Goal: Task Accomplishment & Management: Complete application form

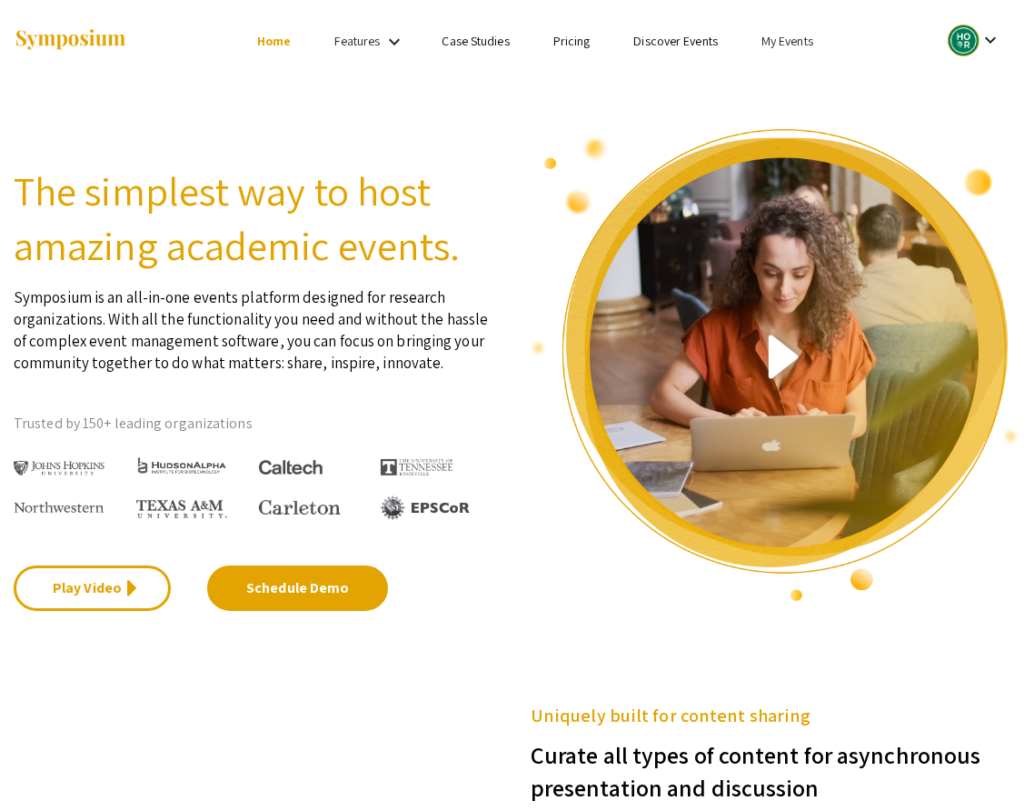
click at [789, 39] on link "My Events" at bounding box center [788, 41] width 52 height 16
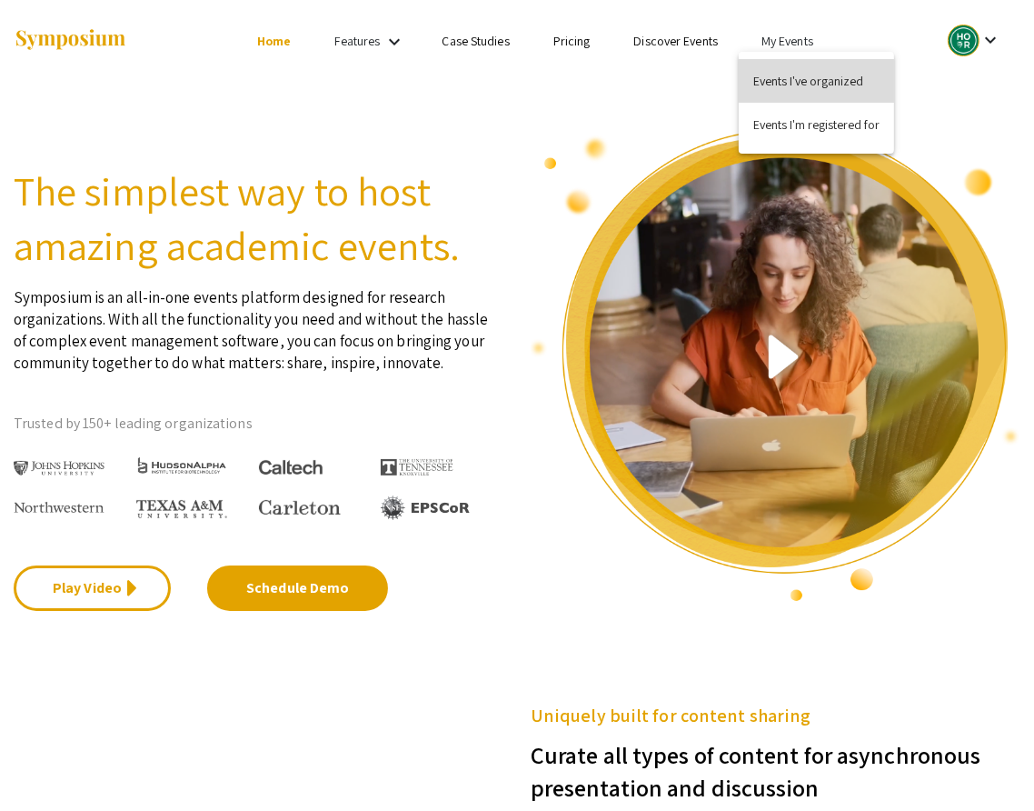
click at [791, 77] on button "Events I've organized" at bounding box center [816, 81] width 155 height 44
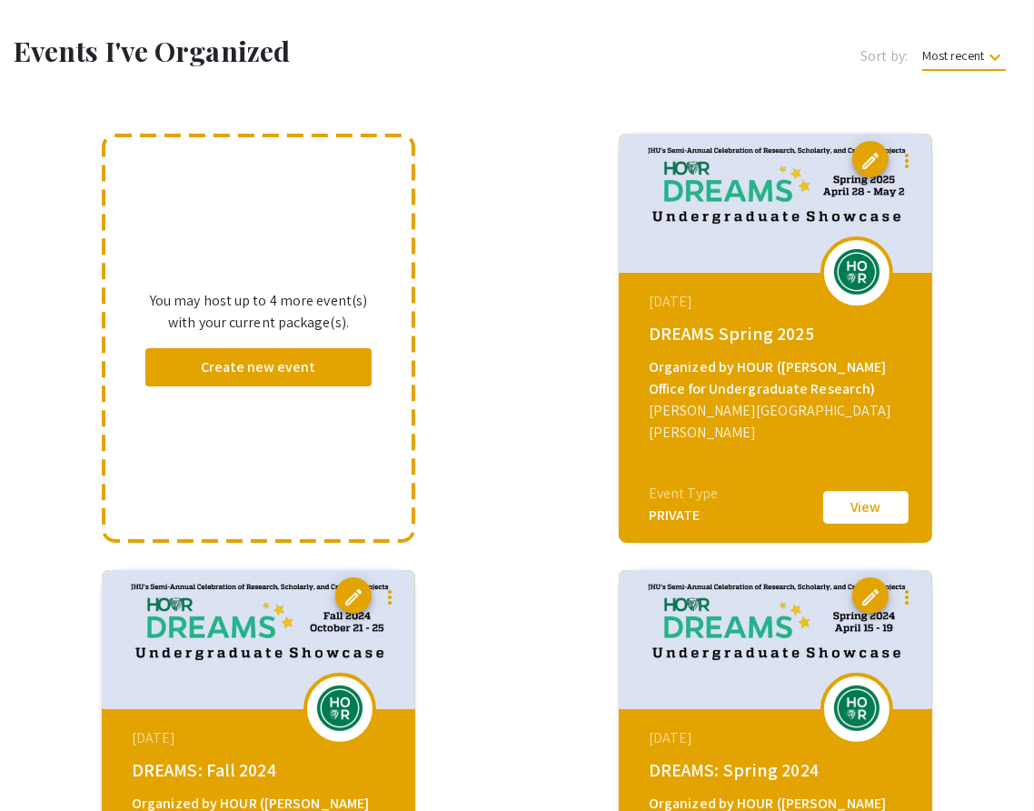
scroll to position [72, 0]
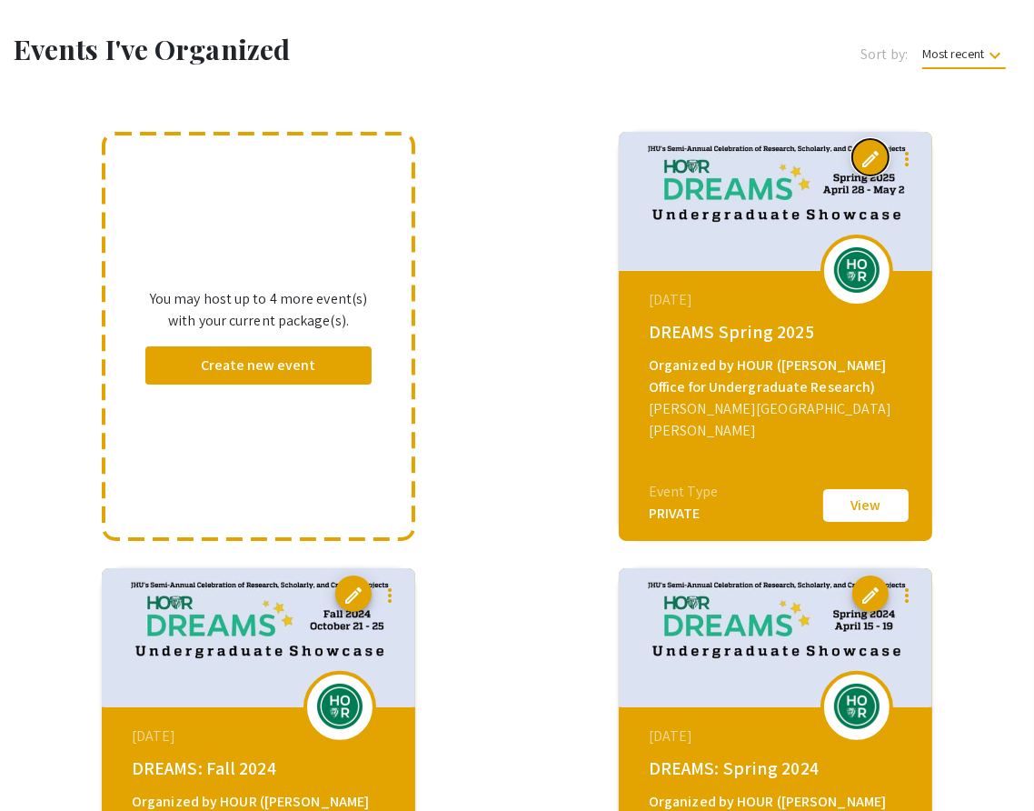
click at [866, 155] on span "edit" at bounding box center [871, 159] width 22 height 22
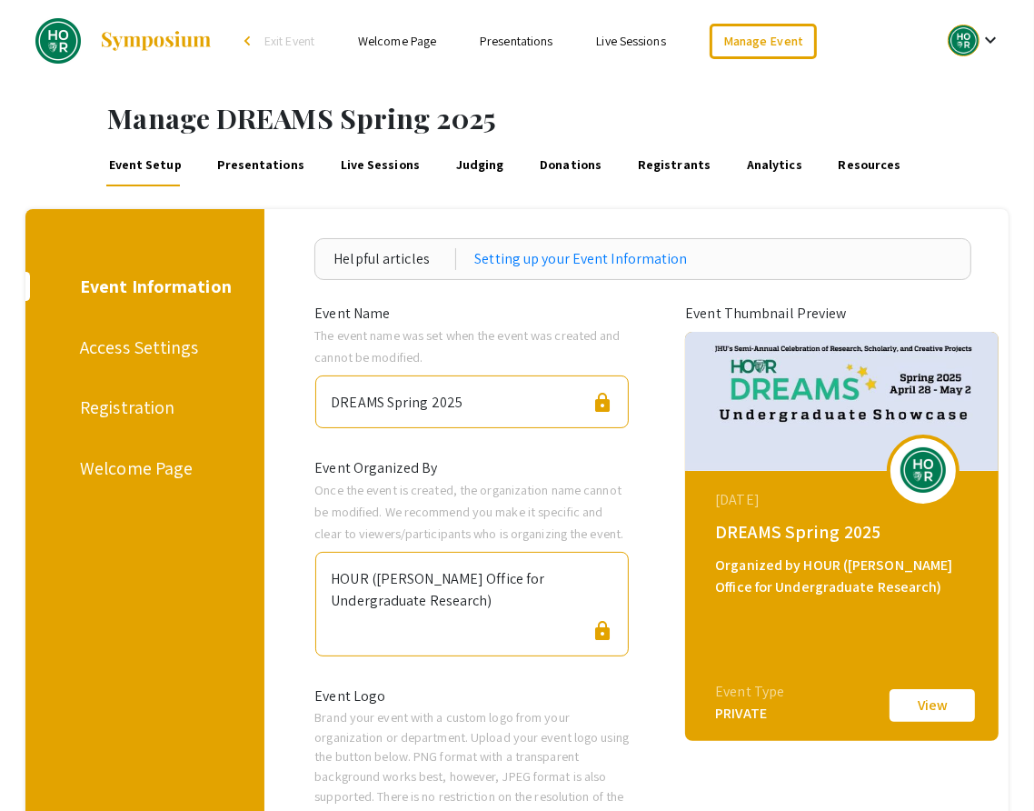
click at [963, 37] on div at bounding box center [964, 41] width 32 height 32
click at [833, 88] on div at bounding box center [517, 405] width 1034 height 811
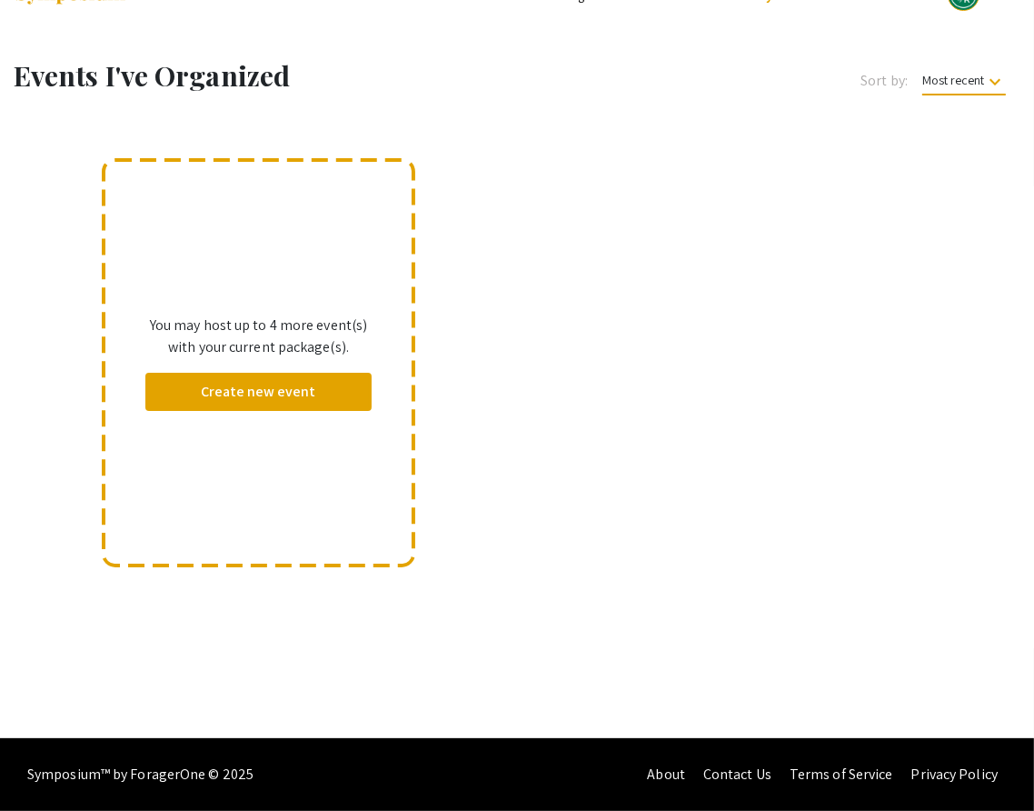
scroll to position [72, 0]
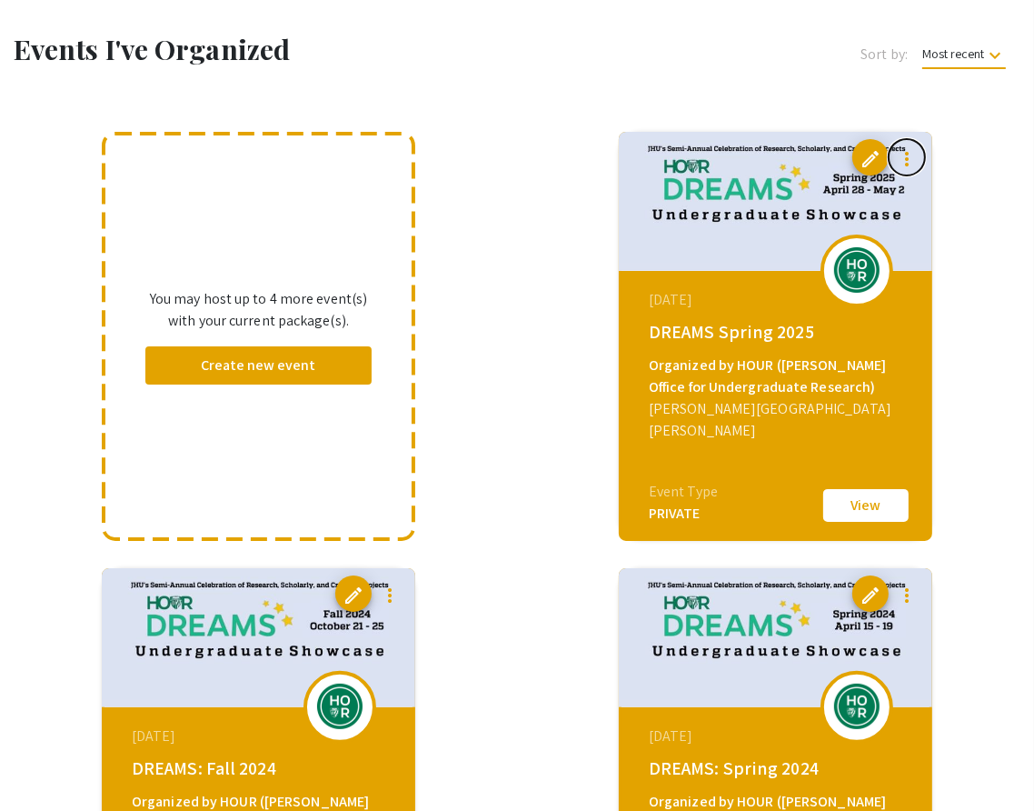
click at [910, 157] on mat-icon "more_vert" at bounding box center [907, 159] width 22 height 22
click at [954, 200] on span "Clone Event" at bounding box center [970, 204] width 61 height 16
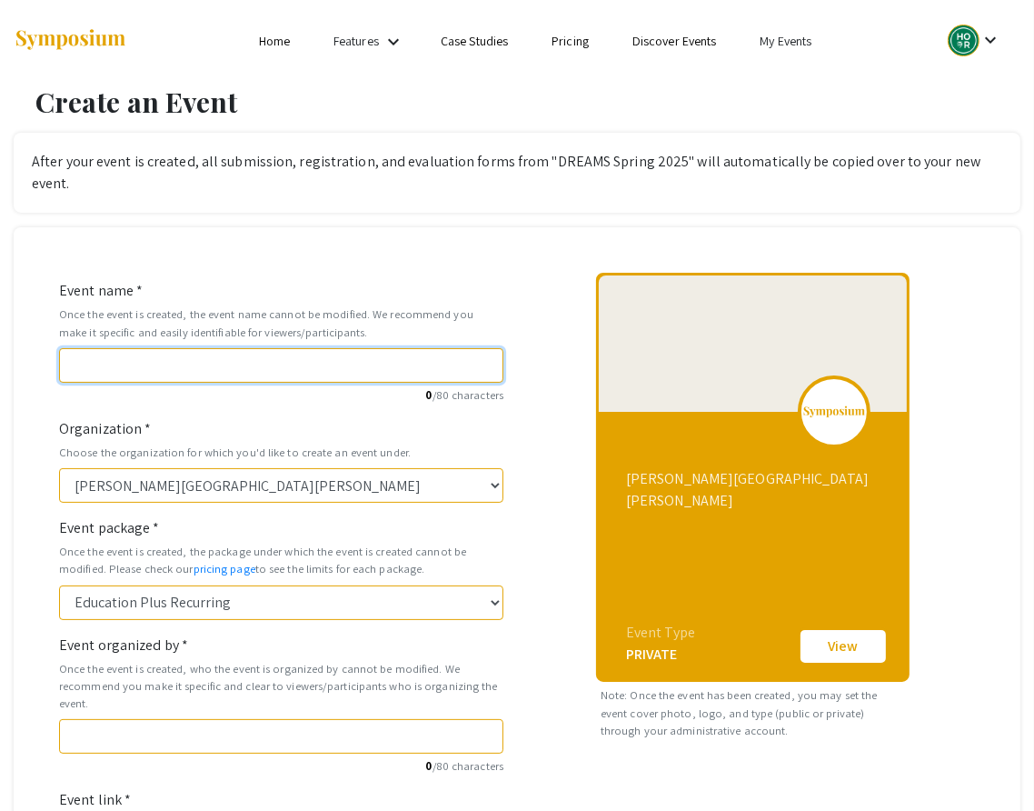
click at [120, 348] on input "Event name *" at bounding box center [281, 365] width 445 height 35
type input "D"
type input "d"
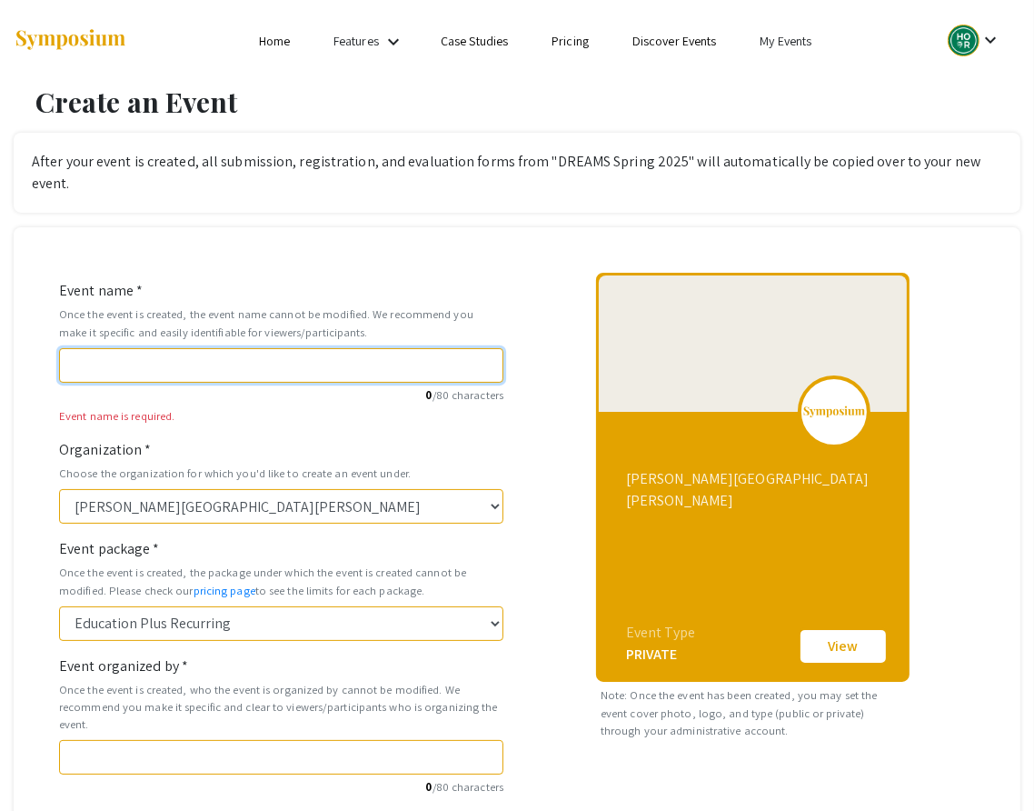
type input "R"
type input "r"
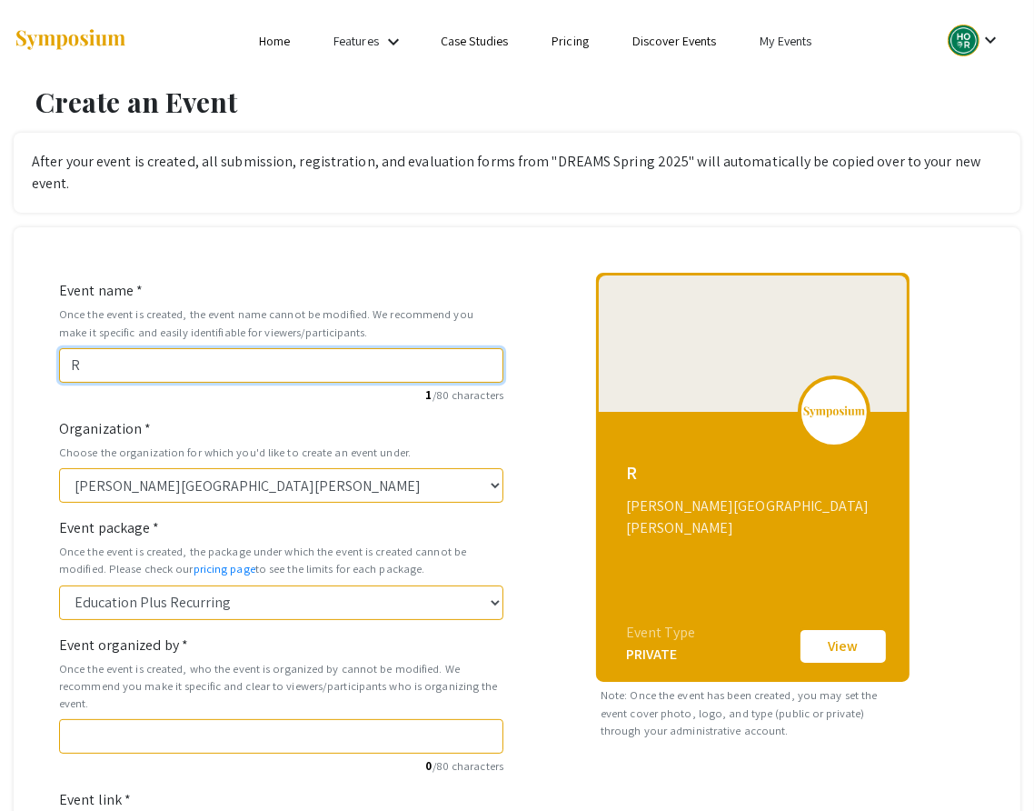
type input "RE"
type input "re"
type input "REA"
type input "rea"
type input "REAL"
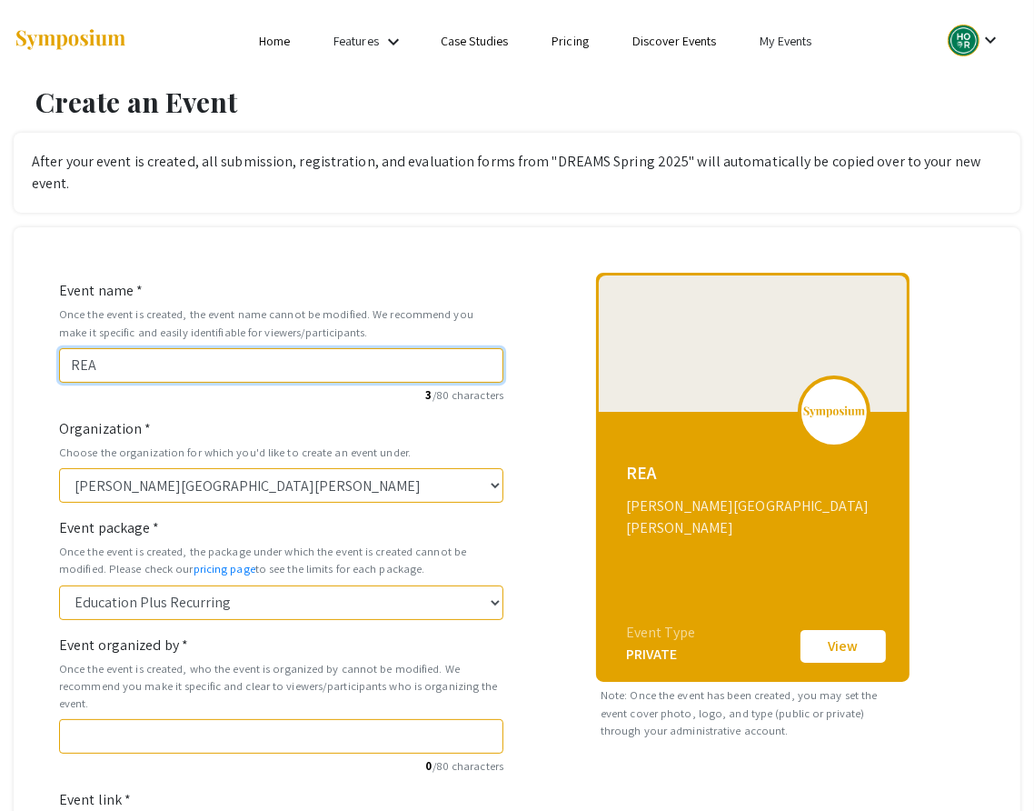
type input "real"
type input "REAL (f"
type input "real-f"
type input "REAL (fo"
type input "real-fo"
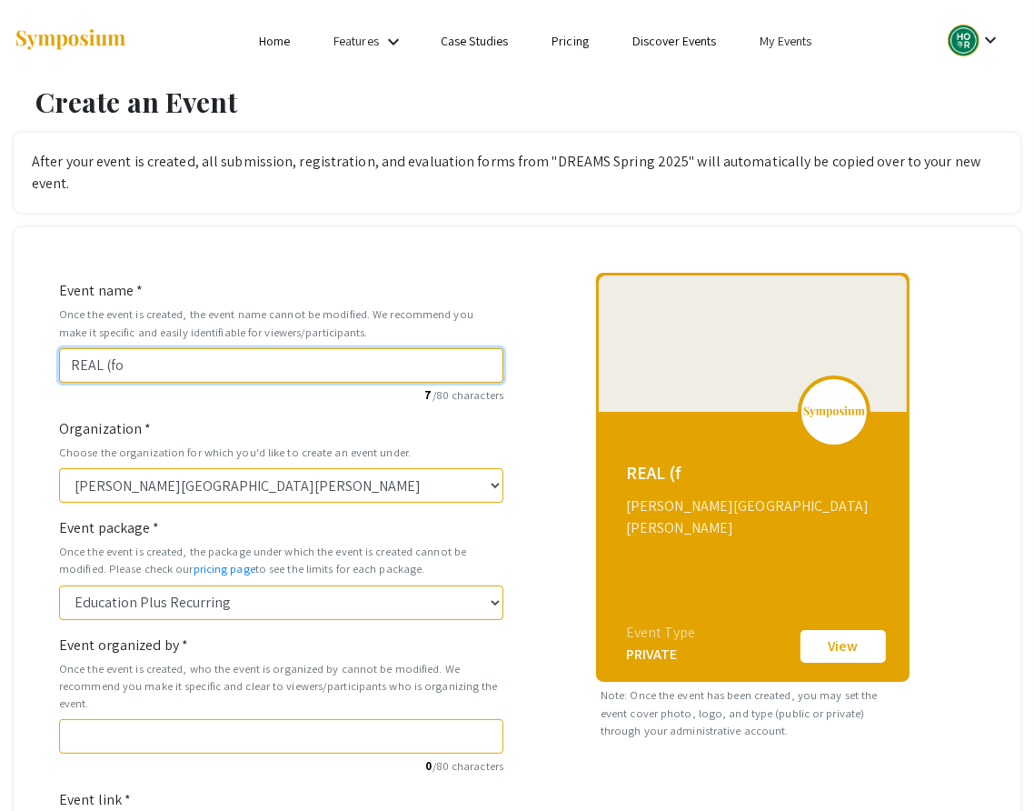
type input "REAL (for"
type input "real-for"
type input "REAL (form"
type input "real-form"
type input "REAL (forme"
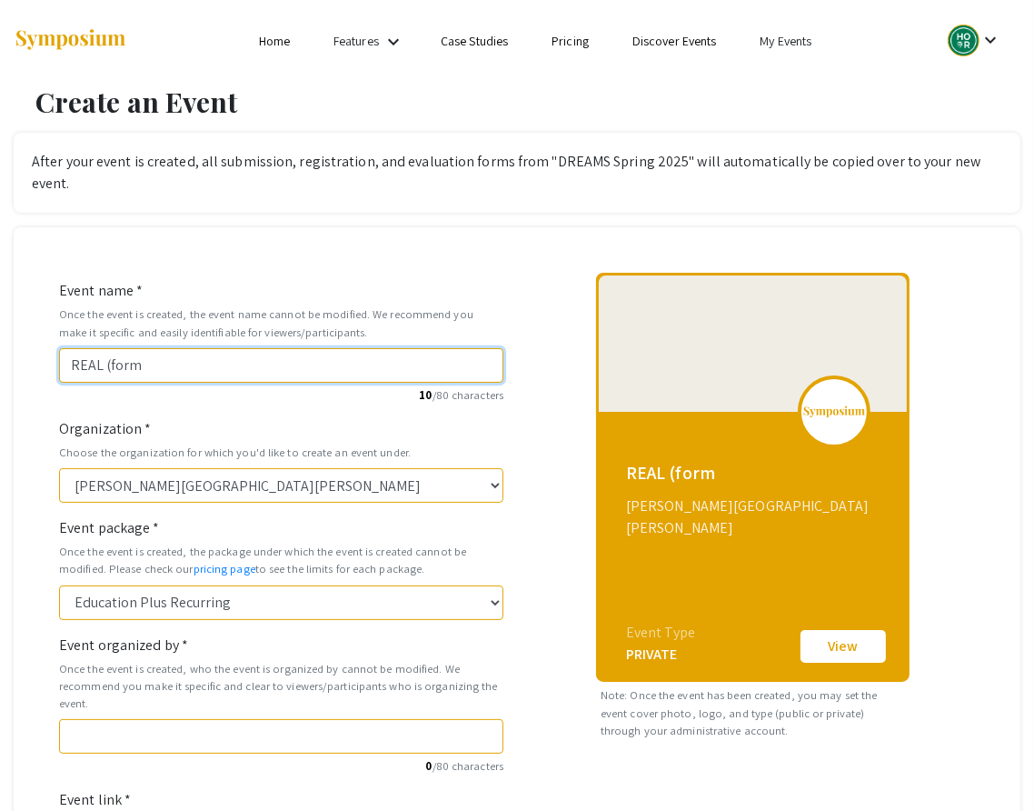
type input "real-forme"
type input "REAL (former"
type input "real-former"
type input "REAL (formerl"
type input "real-formerl"
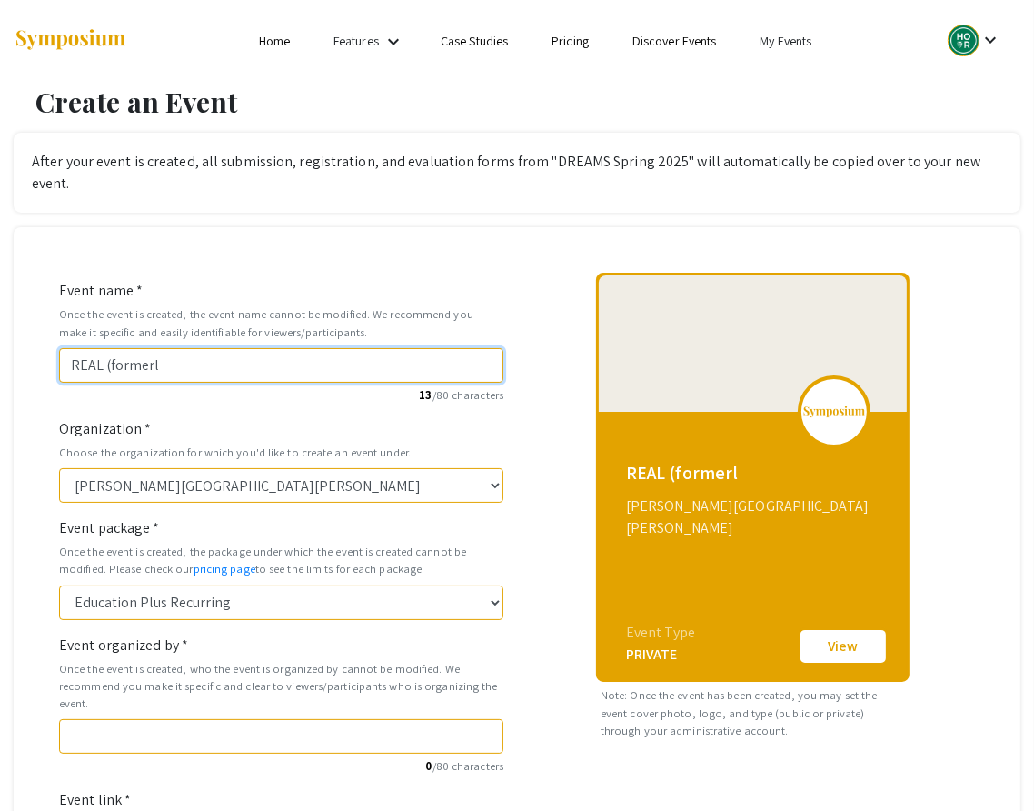
type input "REAL (formerly"
type input "real-formerly"
type input "REAL (formerly D"
type input "real-formerly-d"
type input "REAL (formerly DR"
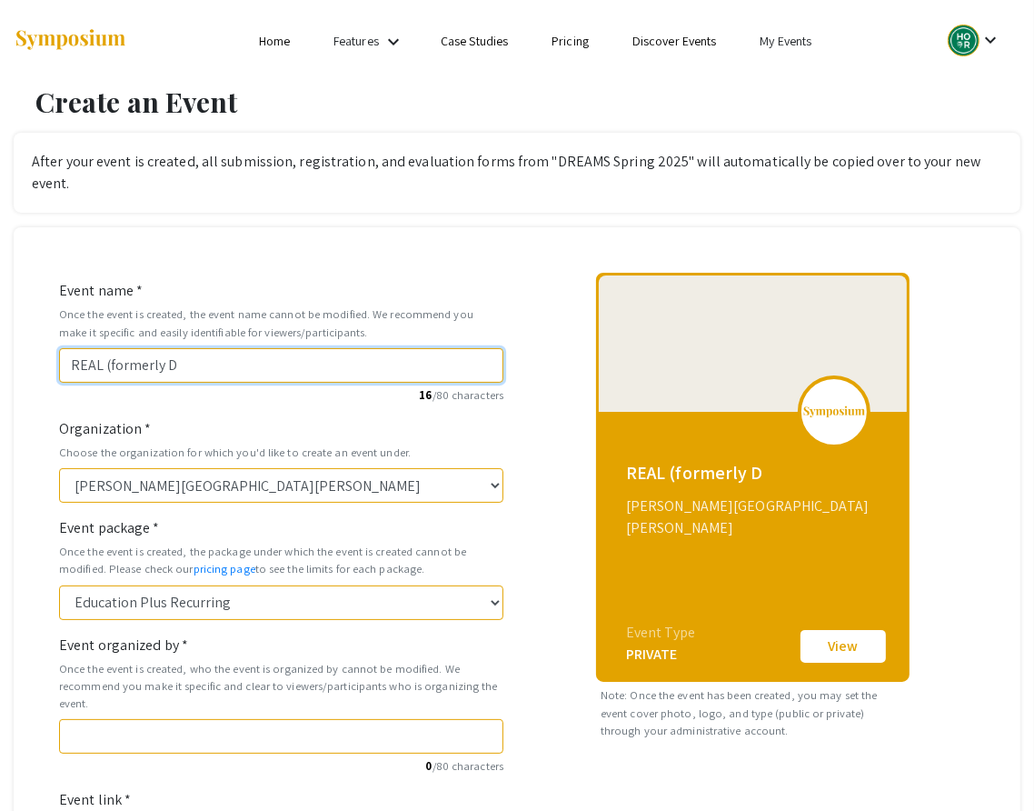
type input "real-formerly-dr"
type input "REAL (formerly DRE"
type input "real-formerly-dre"
type input "REAL (formerly DREA"
type input "real-formerly-drea"
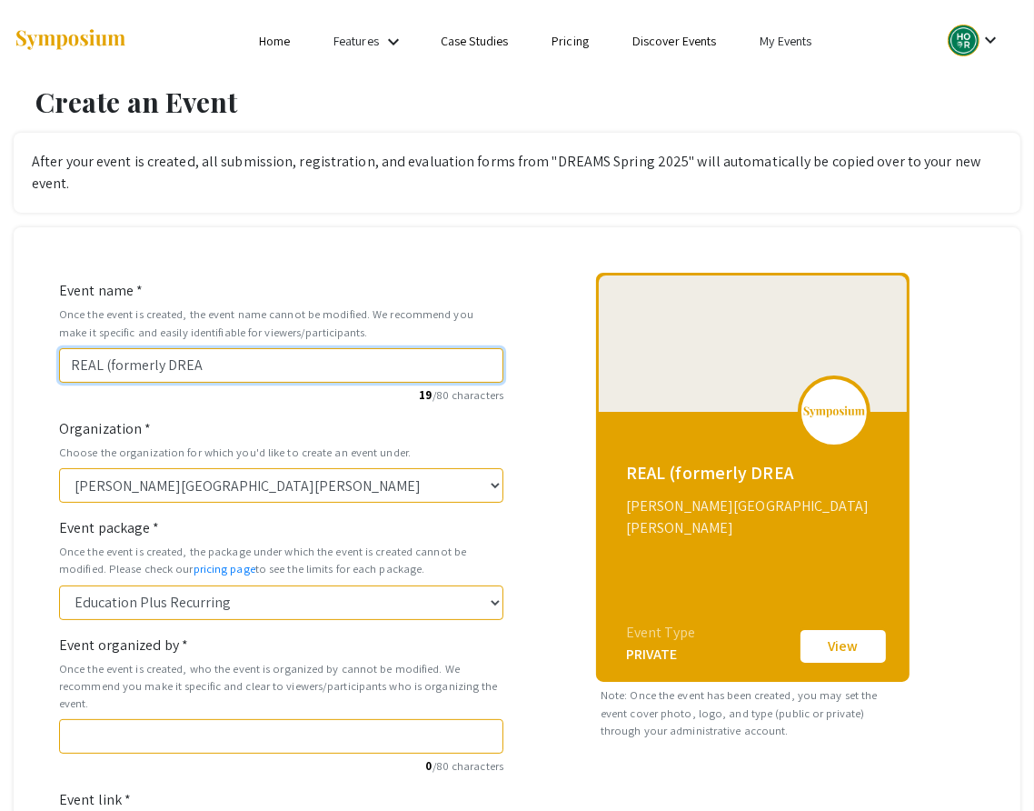
type input "REAL (formerly DREAM"
type input "real-formerly-dream"
type input "REAL (formerly DREAMS"
type input "real-formerly-dreams"
type input "REAL (formerly DREAMS) F"
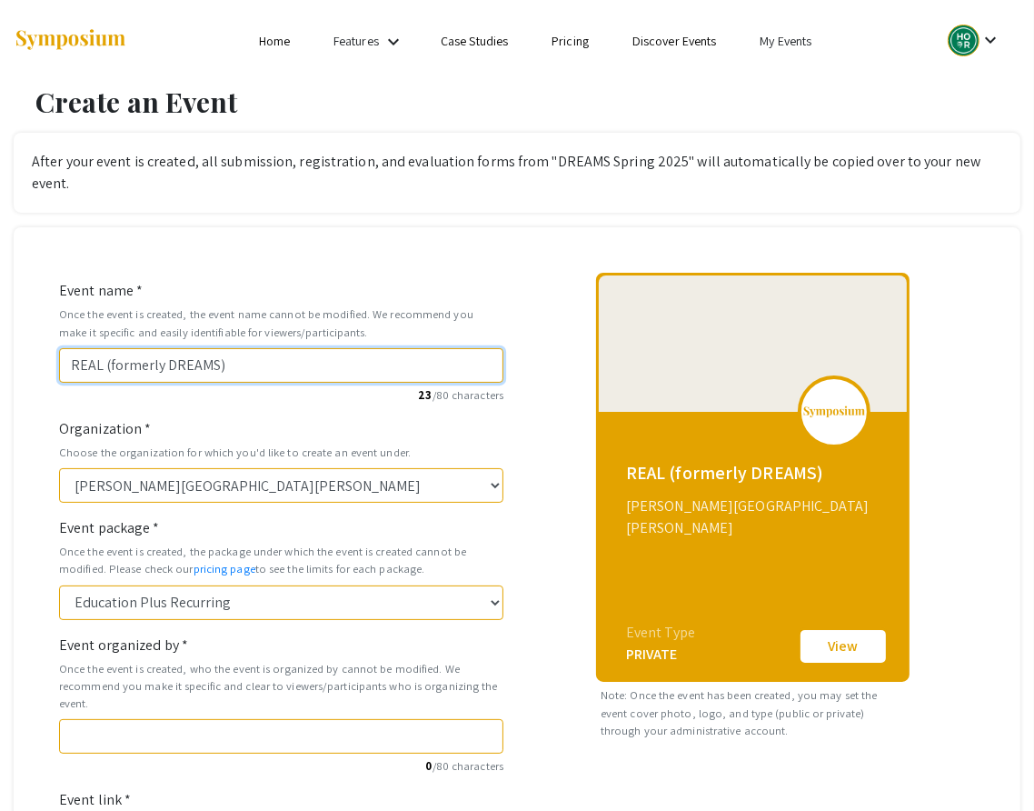
type input "real-formerly-dreams-f"
type input "REAL (formerly DREAMS) Fa"
type input "real-formerly-dreams-fa"
type input "REAL (formerly DREAMS) Fal"
type input "real-formerly-dreams-fal"
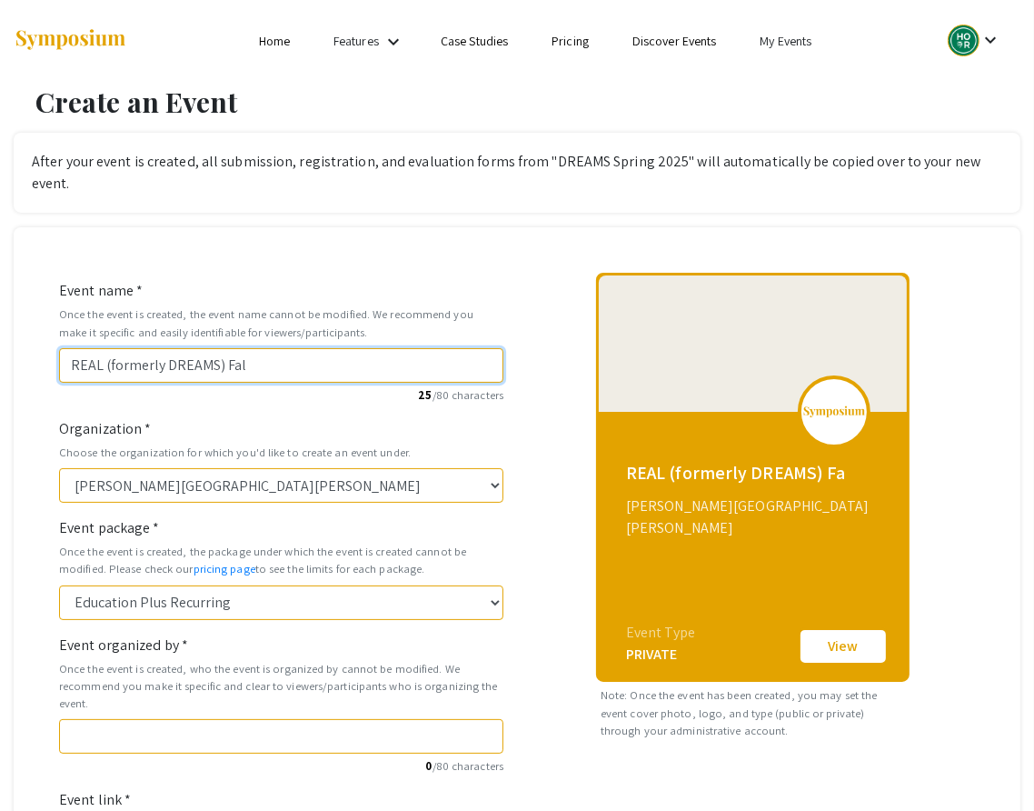
type input "REAL (formerly DREAMS) Fall"
type input "real-formerly-dreams-fall"
type input "REAL (formerly DREAMS) Fall 2"
type input "real-formerly-dreams-fall-2"
type input "REAL (formerly DREAMS) Fall 20"
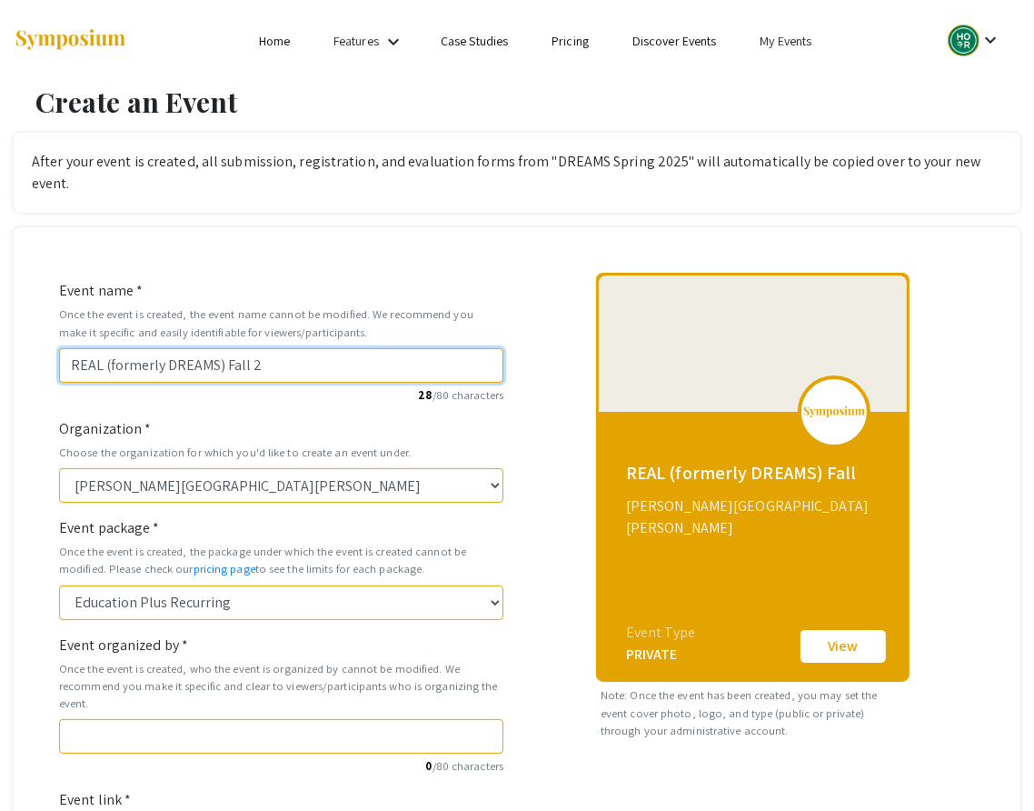
type input "real-formerly-dreams-fall-20"
type input "REAL (formerly DREAMS) Fall 202"
type input "real-formerly-dreams-fall-202"
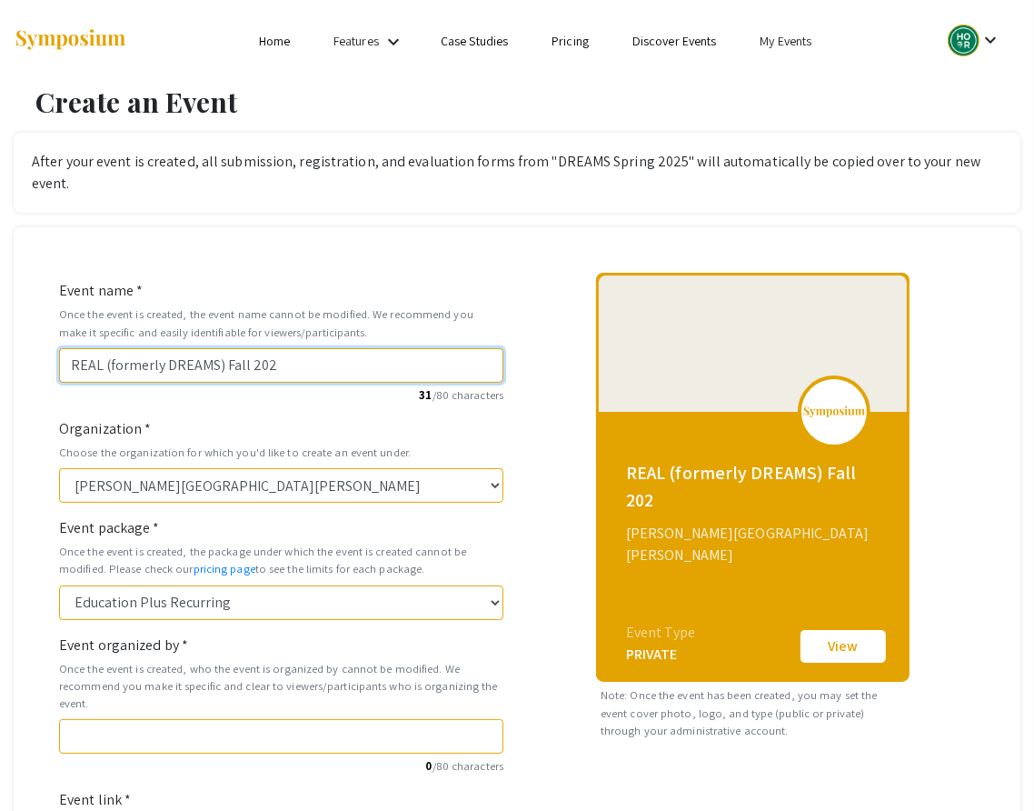
type input "REAL (formerly DREAMS) Fall 2025"
type input "real-formerly-dreams-fall-2025"
drag, startPoint x: 104, startPoint y: 345, endPoint x: 219, endPoint y: 352, distance: 115.7
click at [219, 352] on input "REAL (formerly DREAMS) Fall 2025" at bounding box center [281, 365] width 445 height 35
type input "REAL Fall 2025"
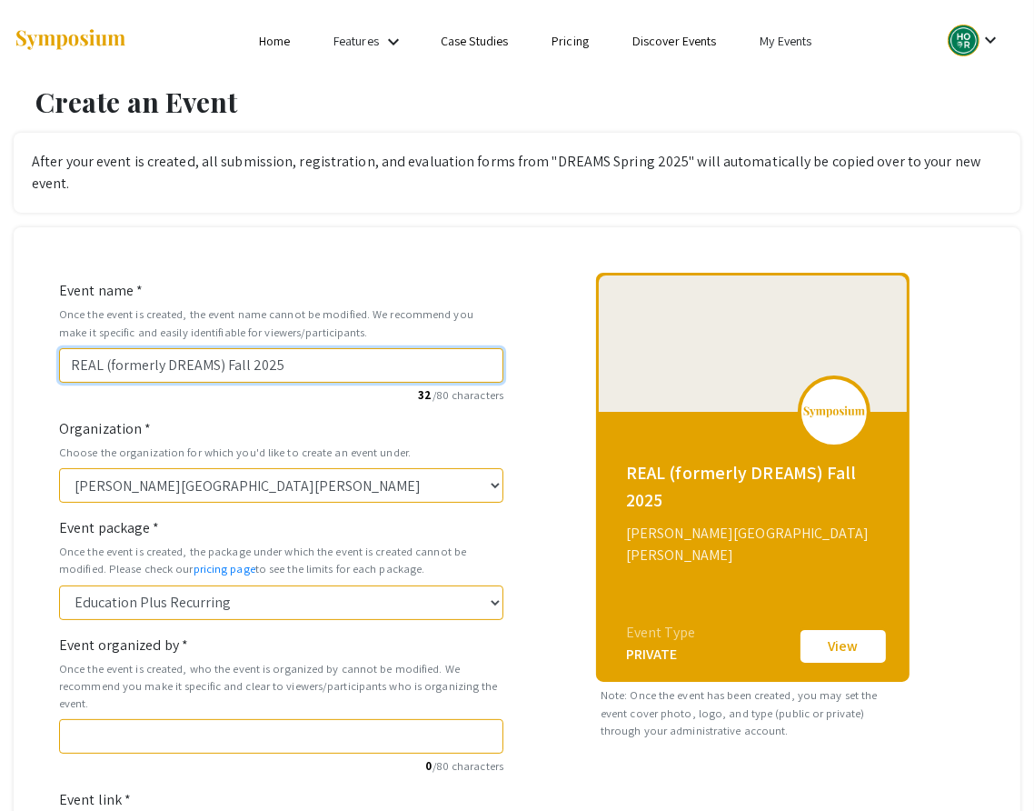
type input "real-fall-2025"
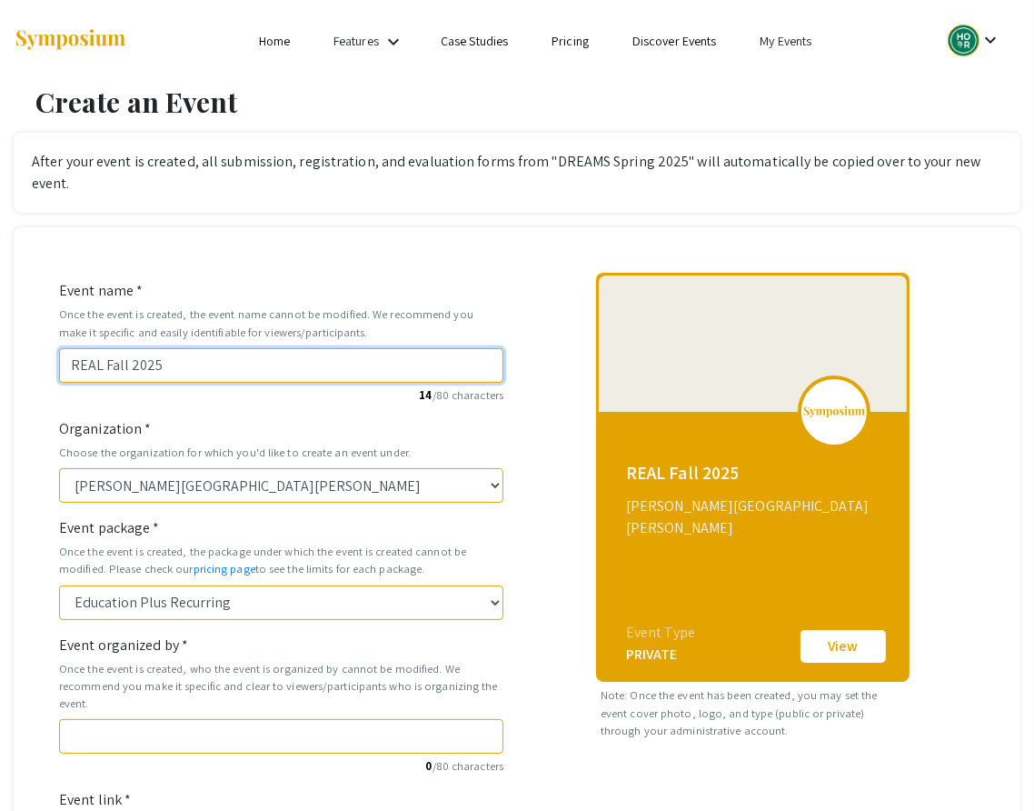
click at [195, 348] on input "REAL Fall 2025" at bounding box center [281, 365] width 445 height 35
click at [71, 348] on input "REAL Fall 2025" at bounding box center [281, 365] width 445 height 35
type input "JREAL Fall 2025"
type input "jreal-fall-2025"
type input "JHREAL Fall 2025"
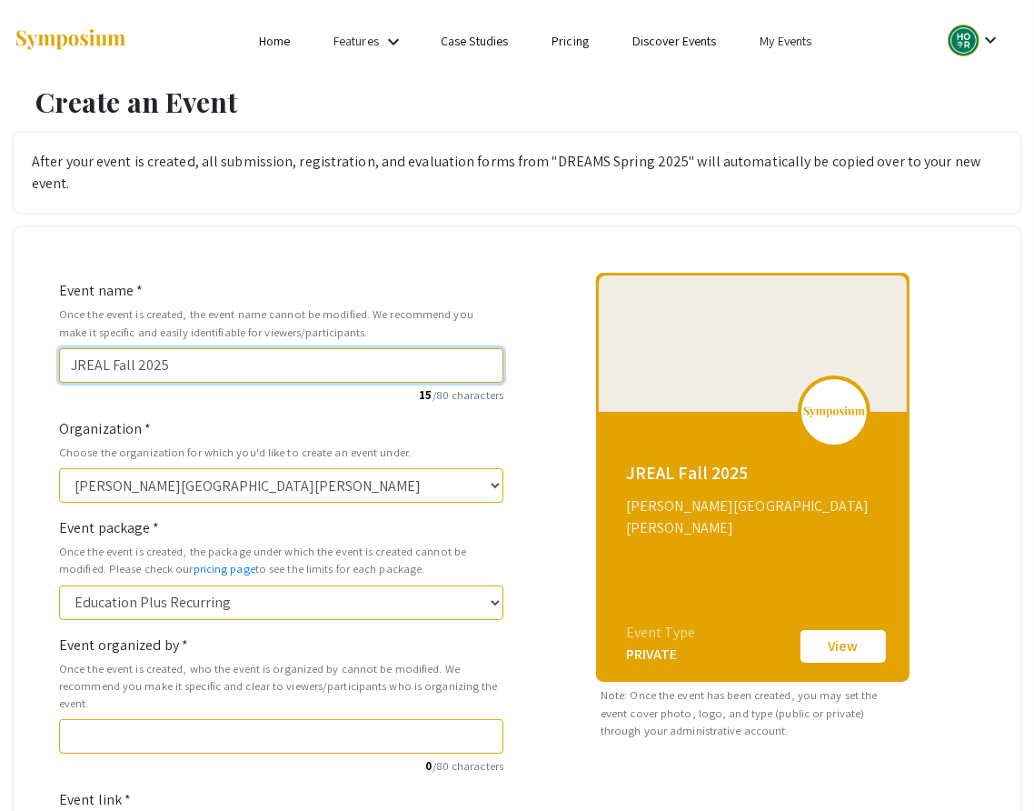
type input "jhreal-fall-2025"
type input "JHUREAL Fall 2025"
type input "jhureal-fall-2025"
type input "JHU REAL Fall 2025"
type input "jhu-real-fall-2025"
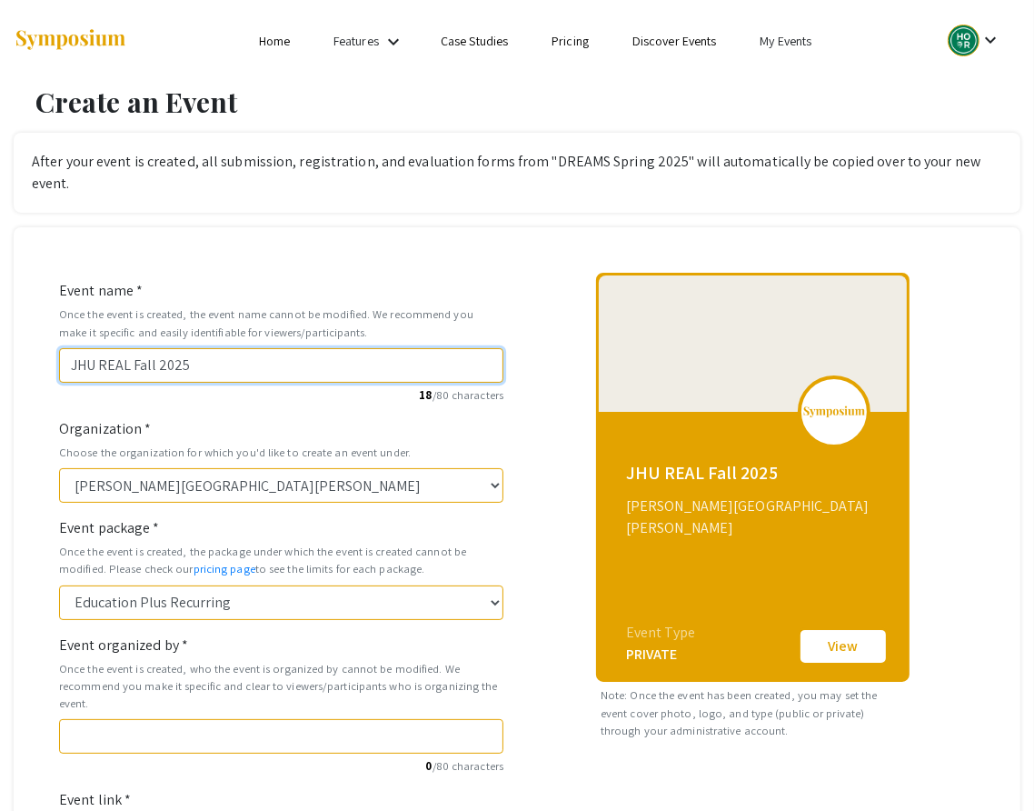
click at [209, 348] on input "JHU REAL Fall 2025" at bounding box center [281, 365] width 445 height 35
paste input "(formerly DREAMS)"
type input "JHU REAL Fall 2025 (formerly DREAMS)"
type input "jhu-real-fall-2025-formerly-dreams"
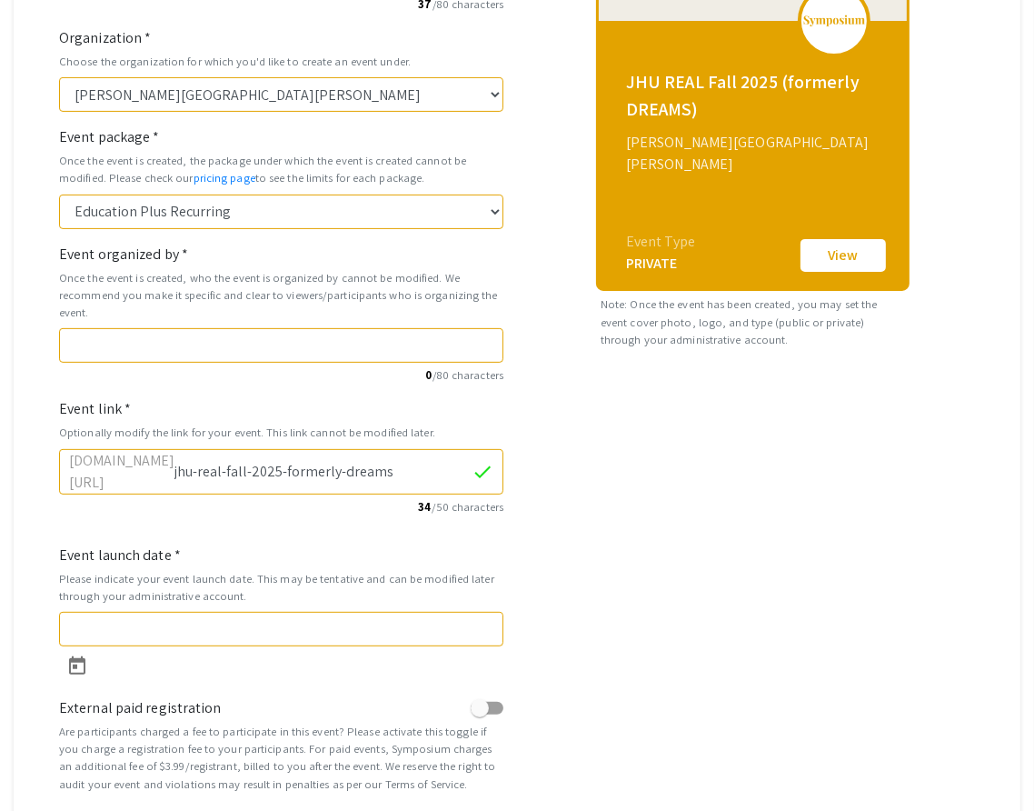
scroll to position [391, 0]
type input "JHU REAL Fall 2025 (formerly DREAMS)"
click at [109, 328] on input "Event organized by *" at bounding box center [281, 345] width 445 height 35
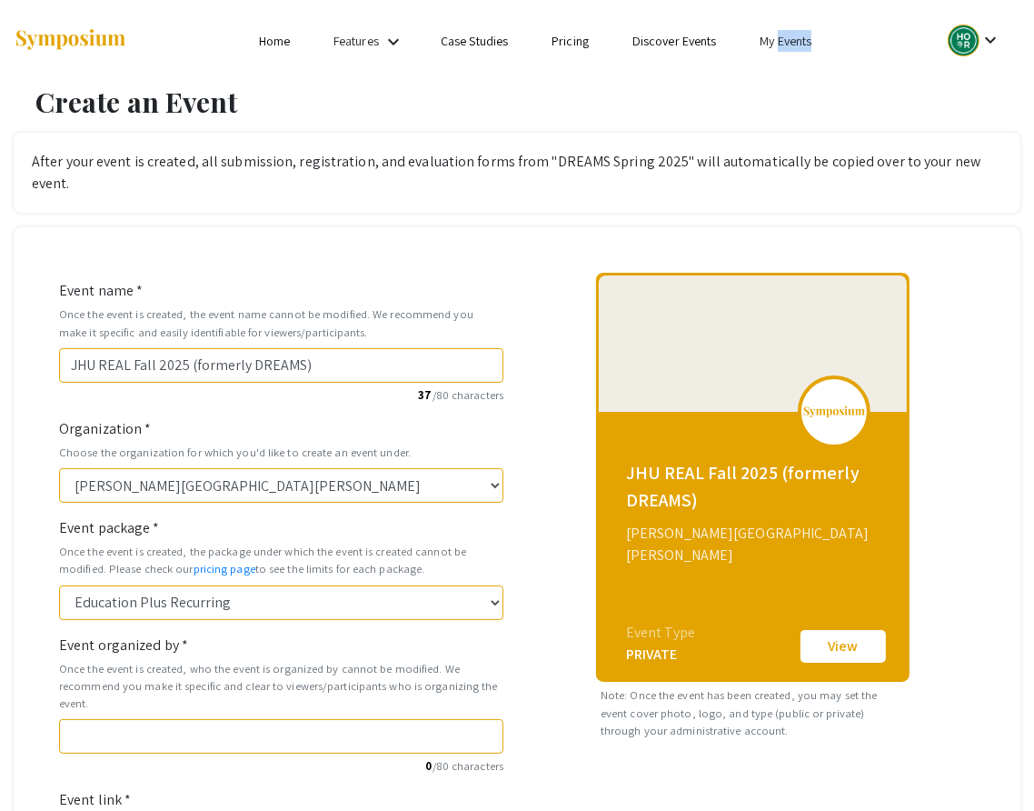
drag, startPoint x: 65, startPoint y: 36, endPoint x: 185, endPoint y: 17, distance: 120.6
click at [0, 0] on div "Skip navigation Home Features keyboard_arrow_down Case Studies Pricing Discover…" at bounding box center [517, 41] width 1034 height 82
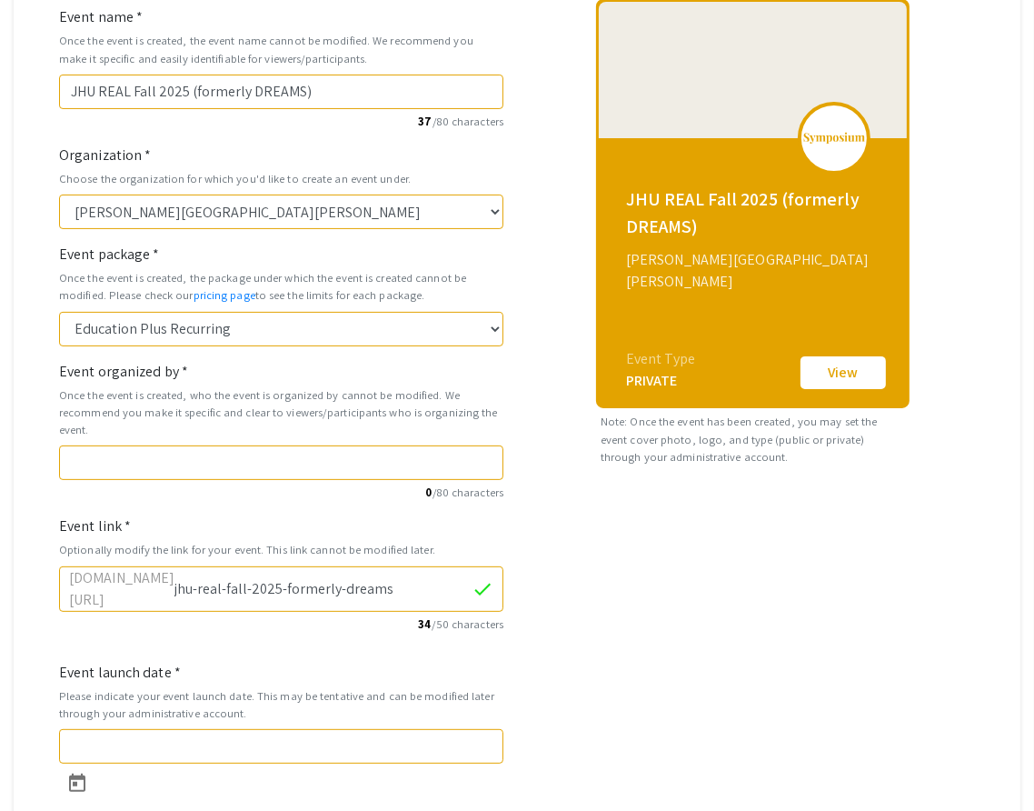
scroll to position [302, 0]
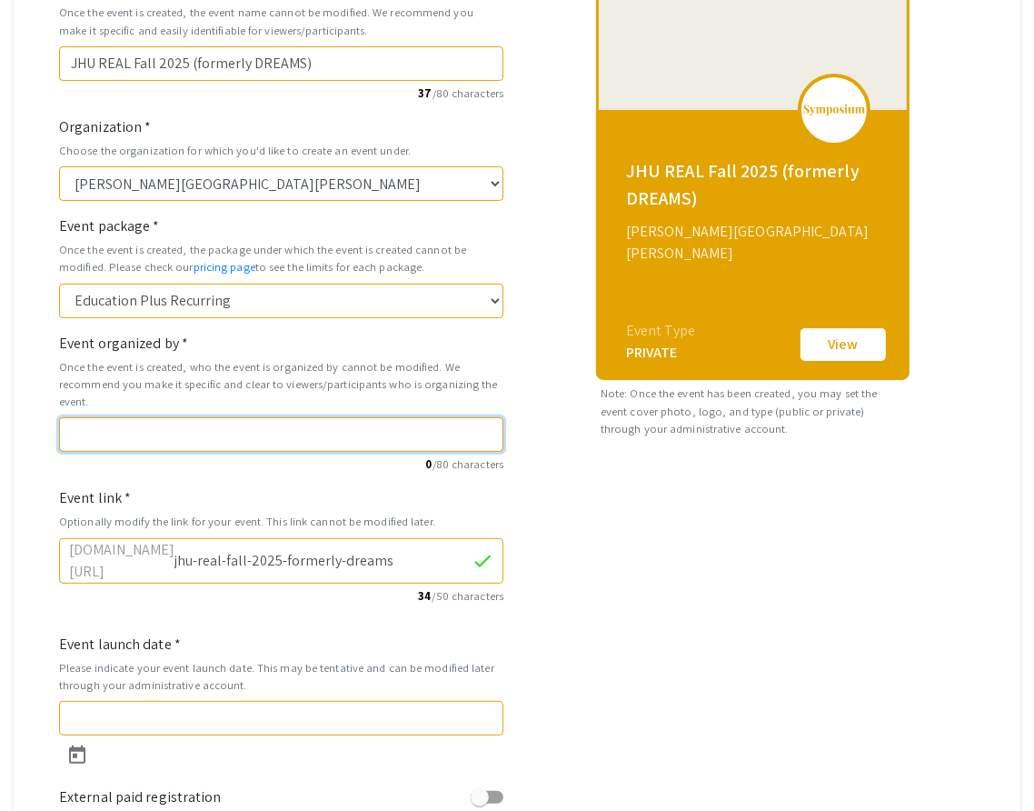
click at [114, 421] on input "Event organized by *" at bounding box center [281, 434] width 445 height 35
paste input "HOUR ([PERSON_NAME] Office for Undergraduate Research)"
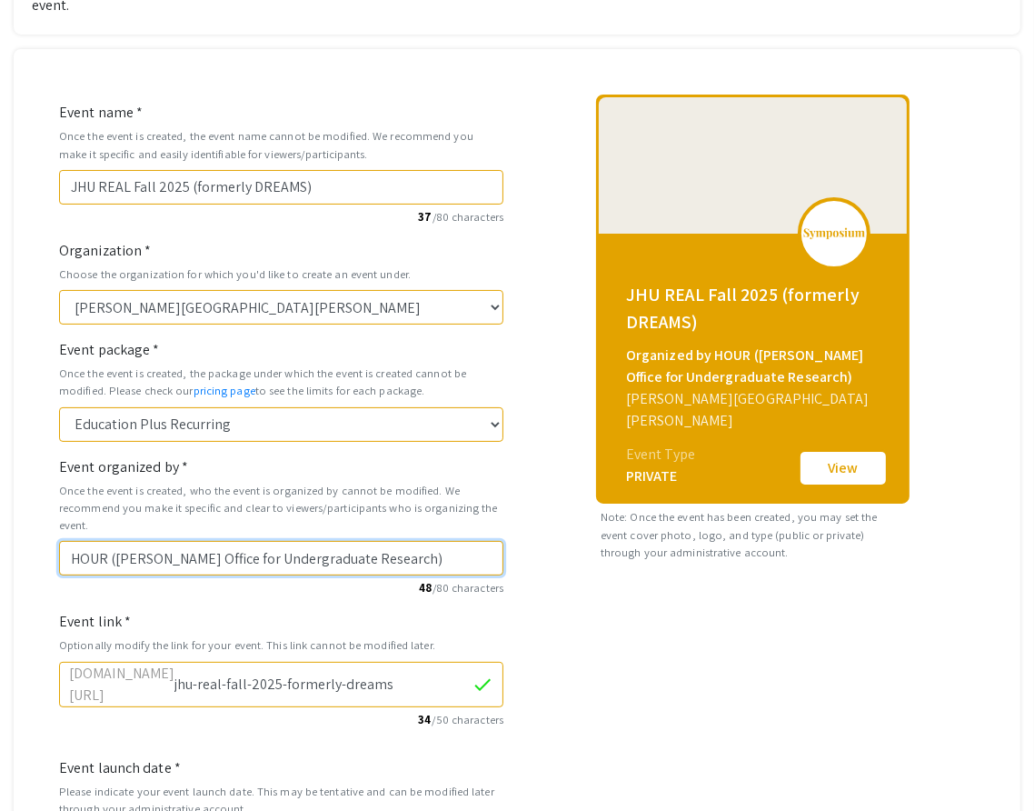
scroll to position [0, 0]
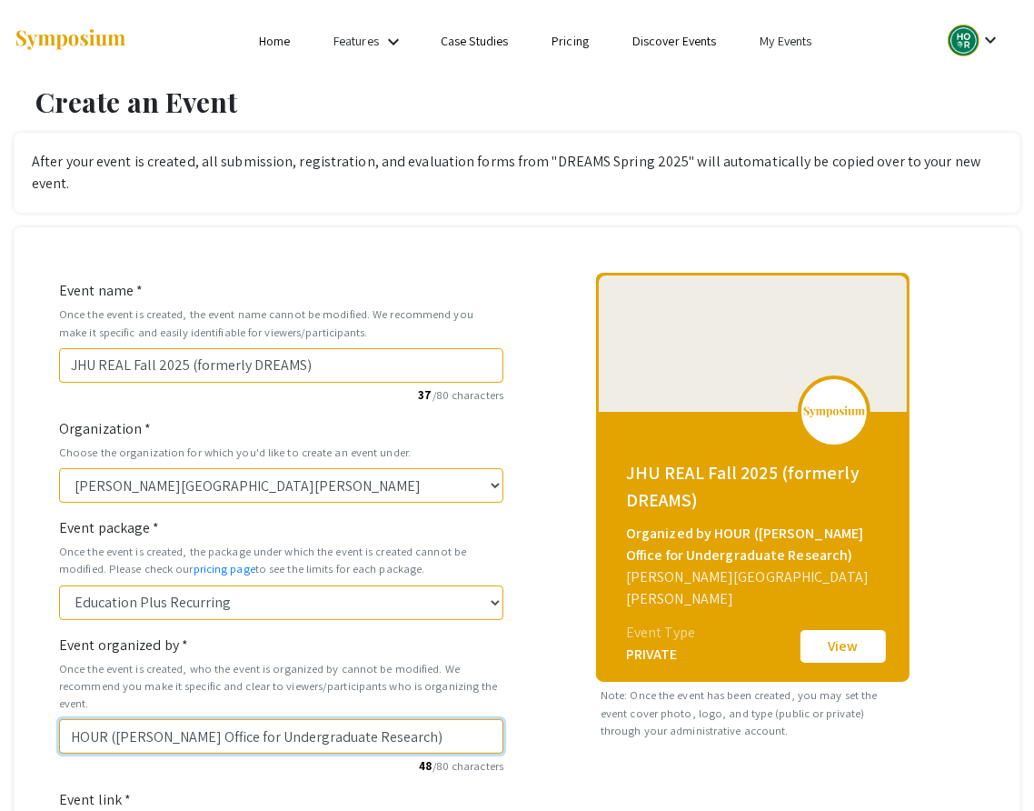
type input "HOUR ([PERSON_NAME] Office for Undergraduate Research)"
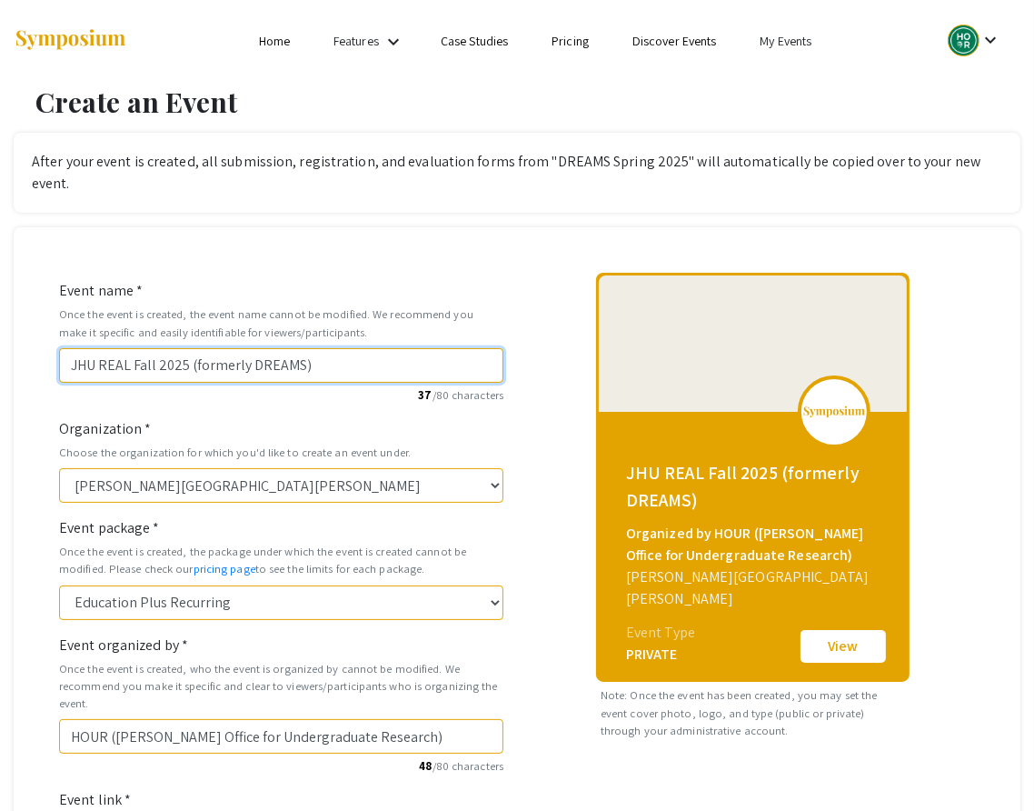
click at [95, 348] on input "JHU REAL Fall 2025 (formerly DREAMS)" at bounding box center [281, 365] width 445 height 35
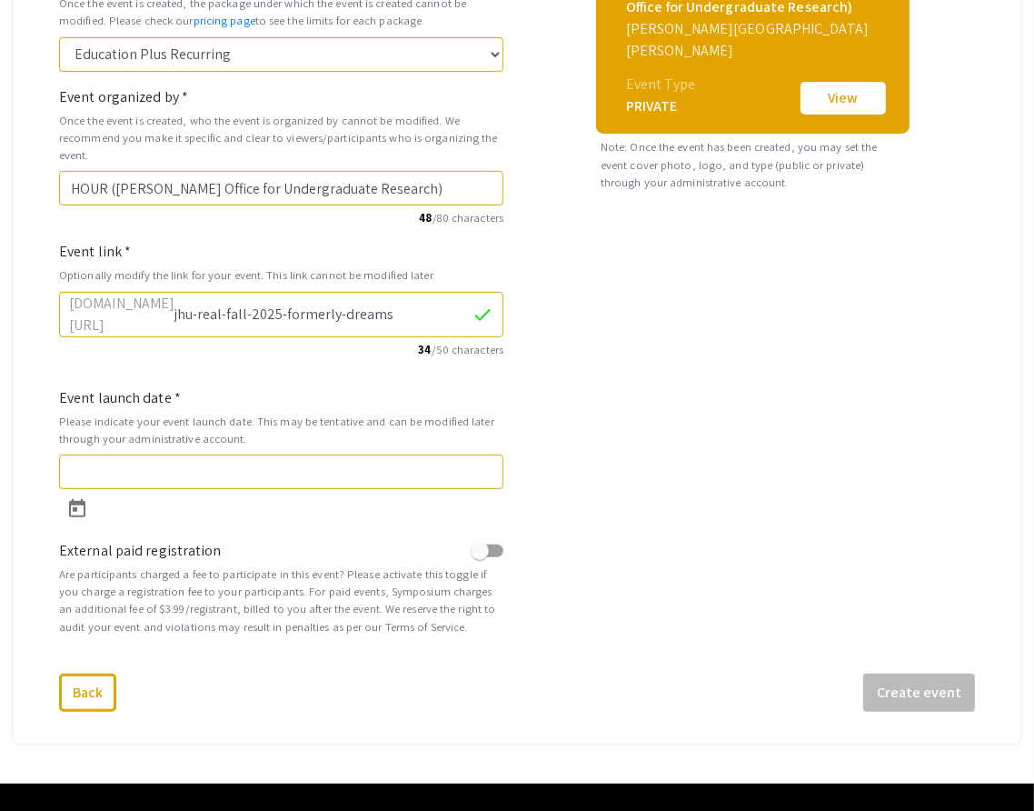
scroll to position [563, 0]
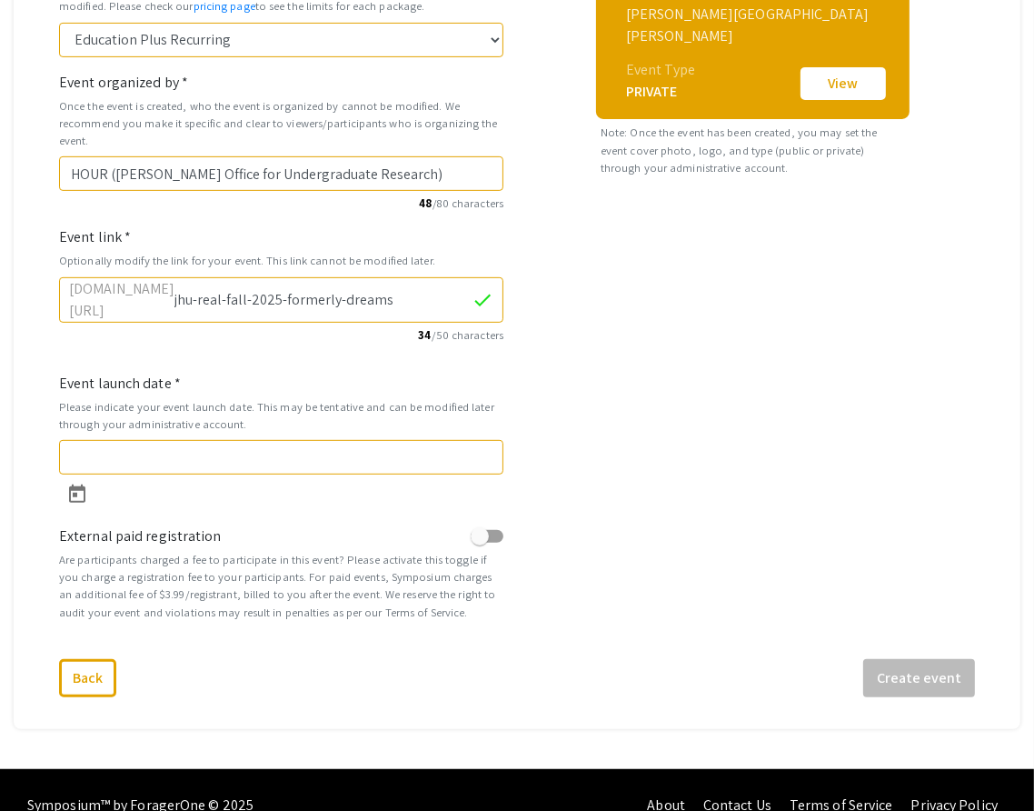
type input "JHU: REAL Fall 2025 (formerly DREAMS)"
click at [75, 484] on icon "Open calendar" at bounding box center [77, 495] width 22 height 22
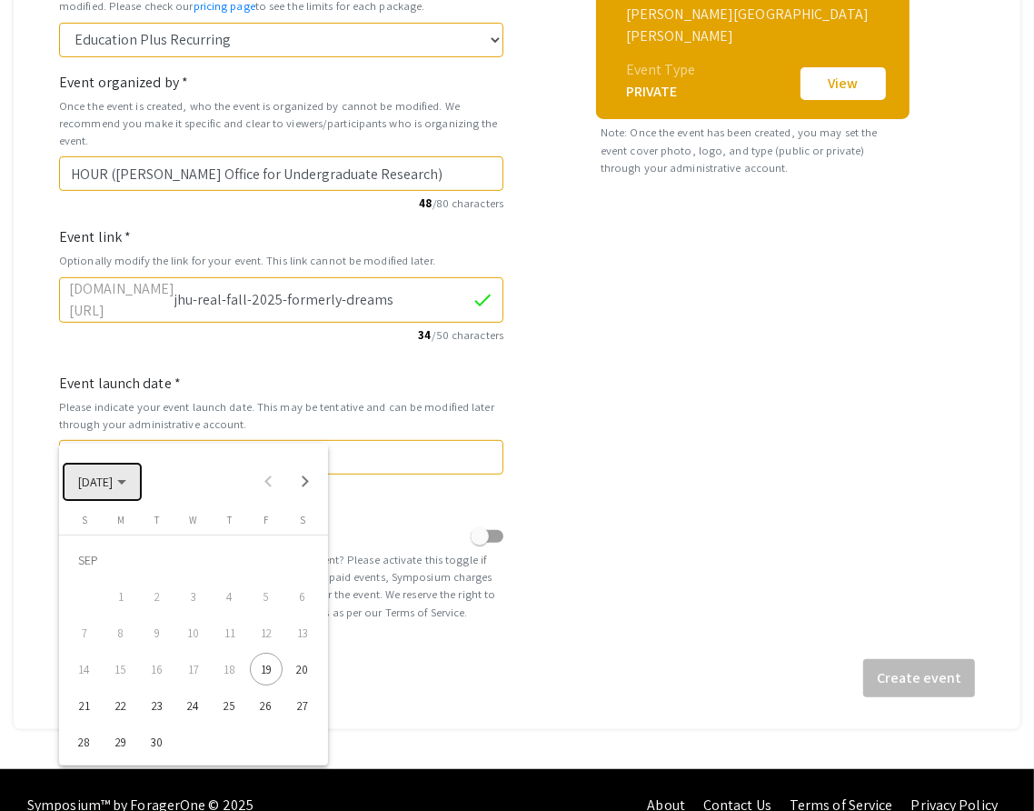
click at [126, 483] on polygon "Choose month and year" at bounding box center [121, 482] width 9 height 5
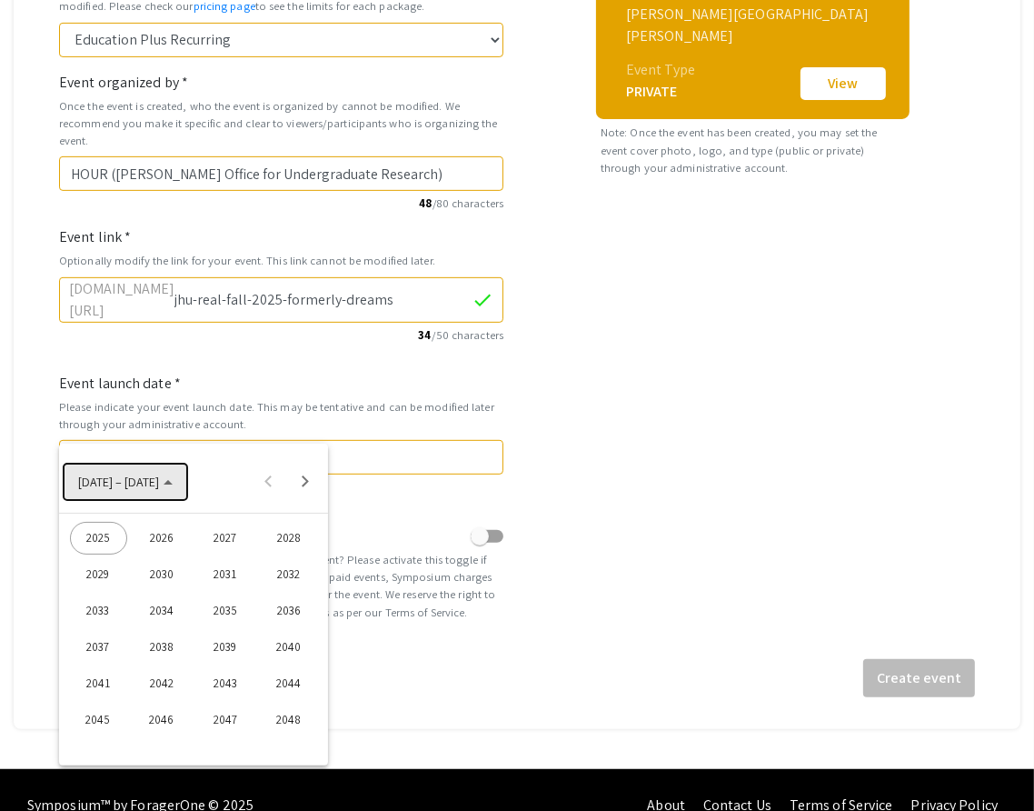
click at [135, 483] on span "[DATE] – [DATE]" at bounding box center [118, 483] width 81 height 16
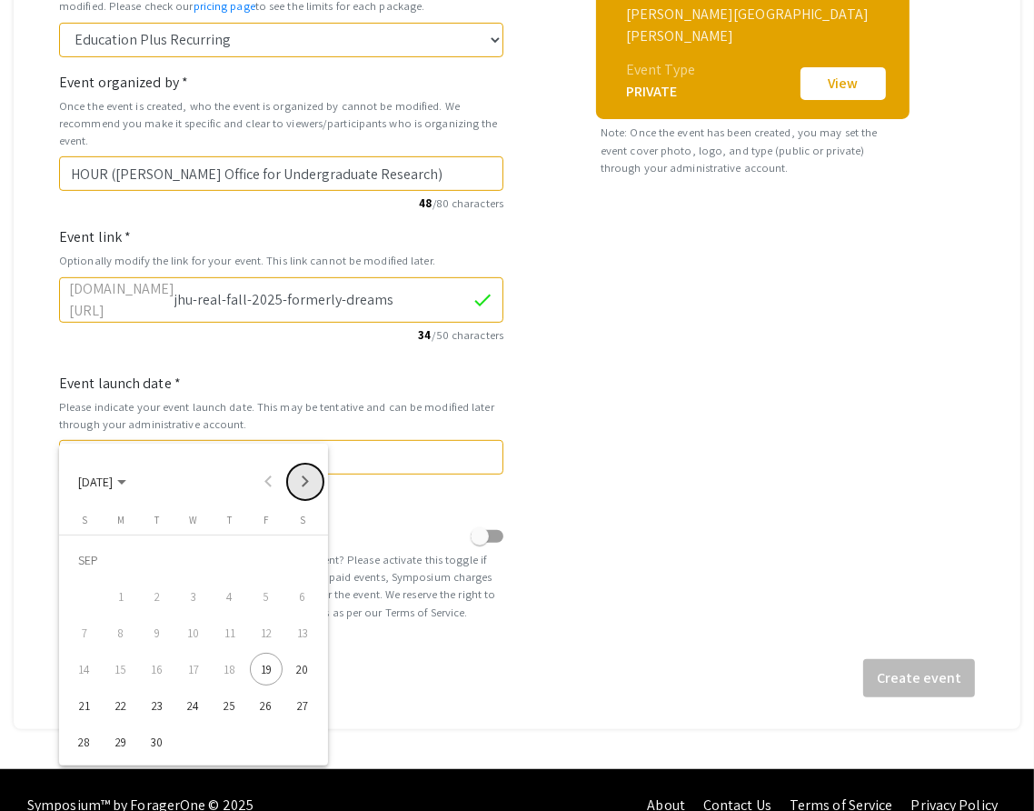
click at [307, 476] on button "Next month" at bounding box center [305, 482] width 36 height 36
click at [118, 665] on div "20" at bounding box center [121, 669] width 33 height 33
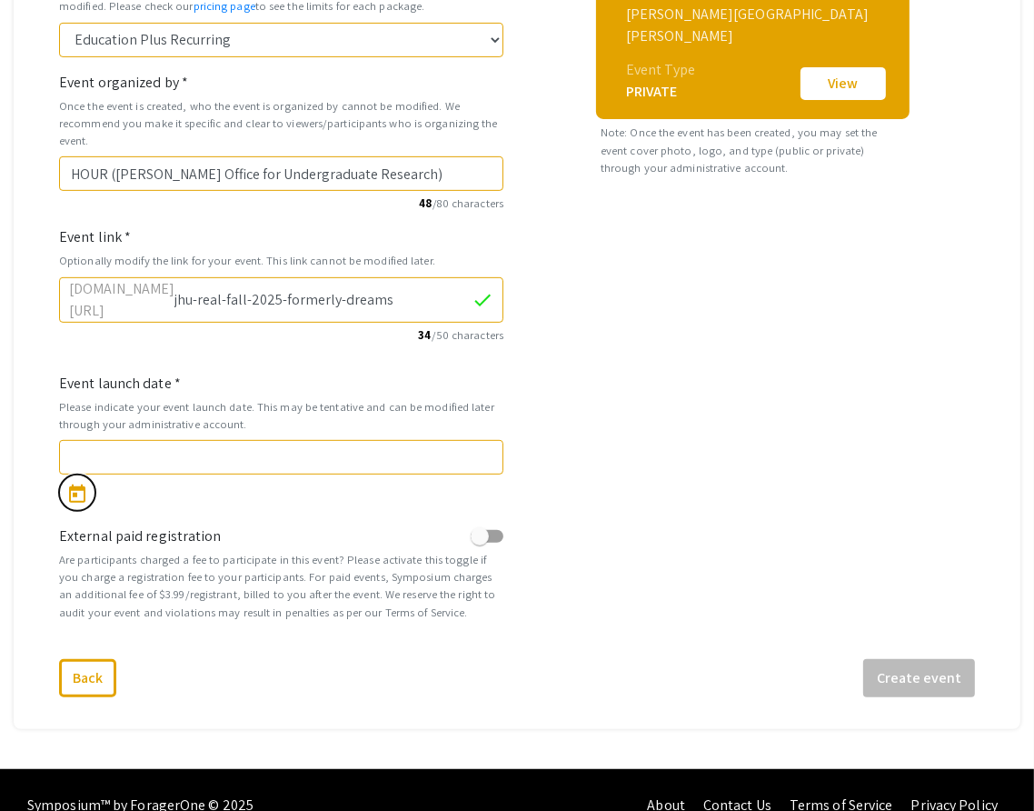
type input "[DATE]"
click at [926, 659] on button "Create event" at bounding box center [920, 678] width 112 height 38
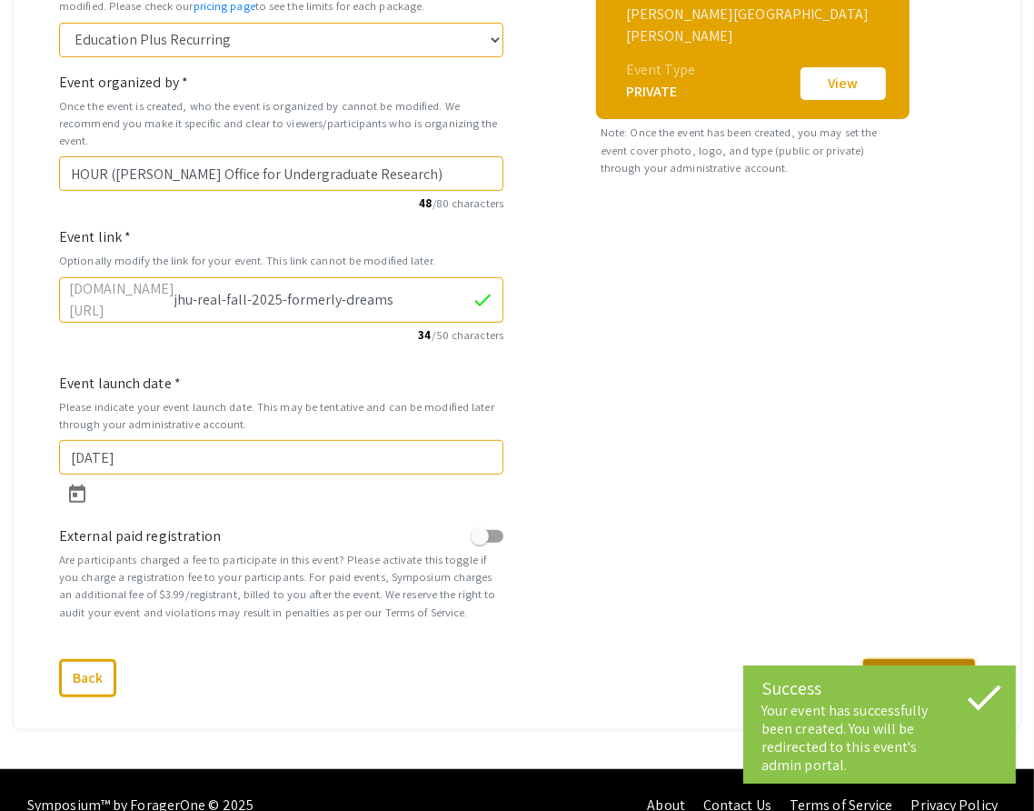
select select "463"
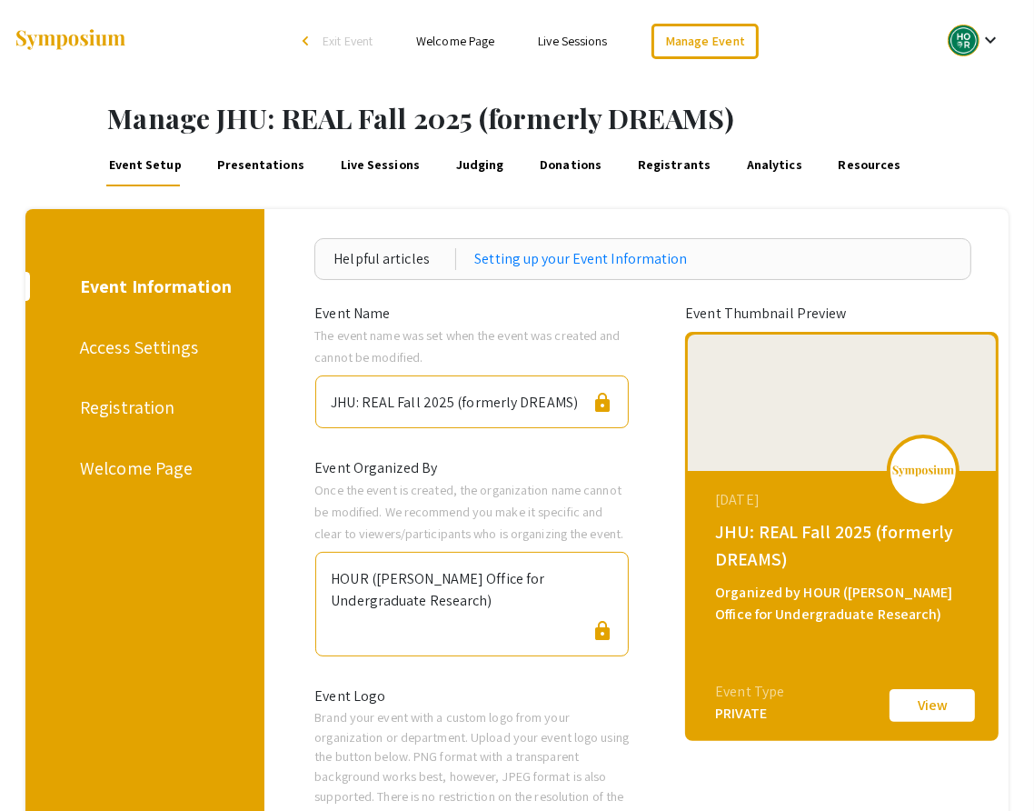
click at [378, 576] on div "HOUR ([PERSON_NAME] Office for Undergraduate Research)" at bounding box center [472, 586] width 283 height 52
click at [459, 408] on div "JHU: REAL Fall 2025 (formerly DREAMS)" at bounding box center [454, 399] width 247 height 30
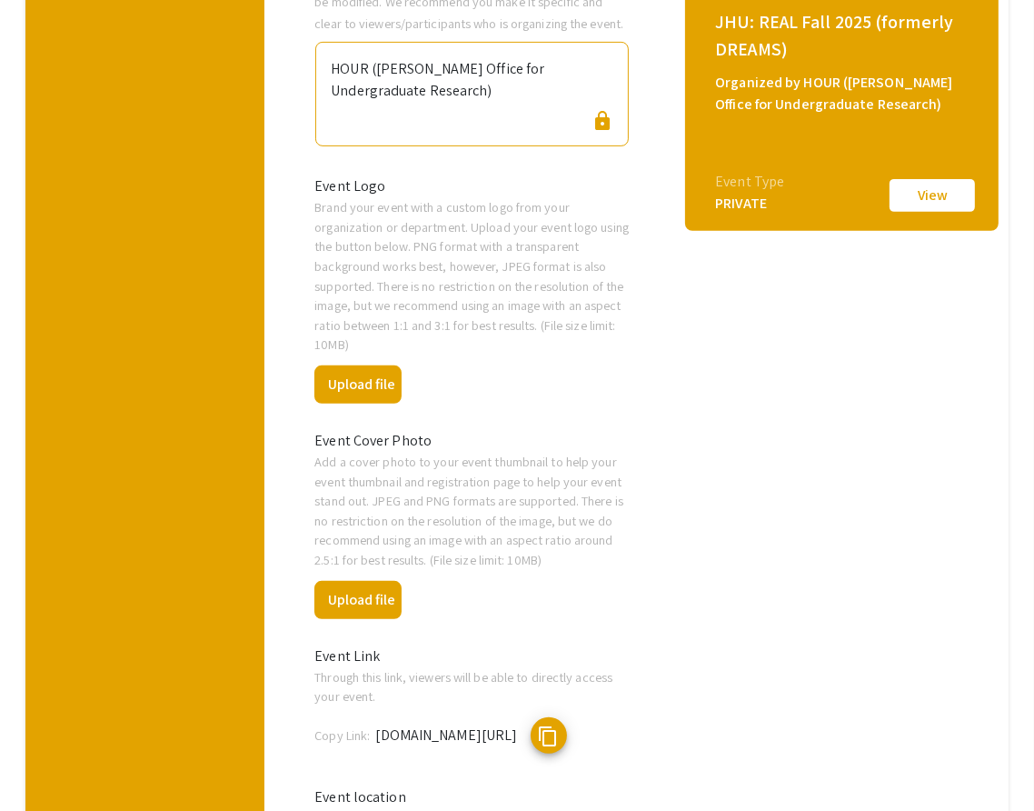
scroll to position [514, 0]
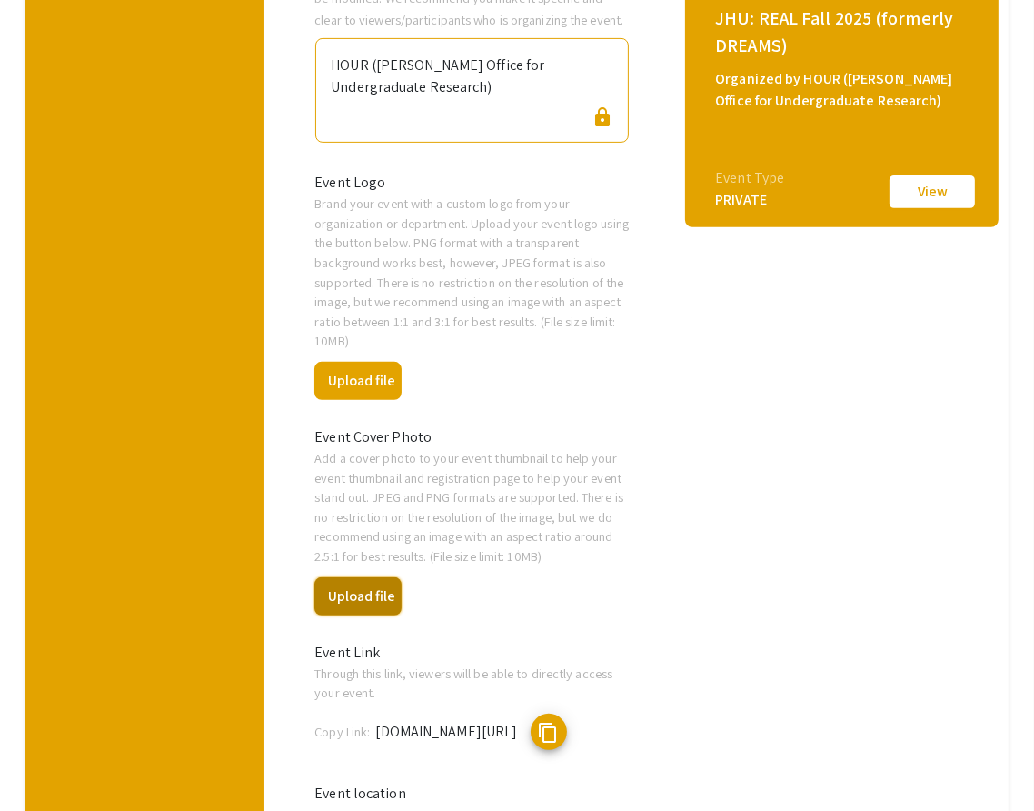
click at [361, 577] on button "Upload file" at bounding box center [358, 596] width 87 height 38
click at [365, 577] on button "Upload file" at bounding box center [358, 596] width 87 height 38
click at [361, 362] on button "Upload file" at bounding box center [358, 381] width 87 height 38
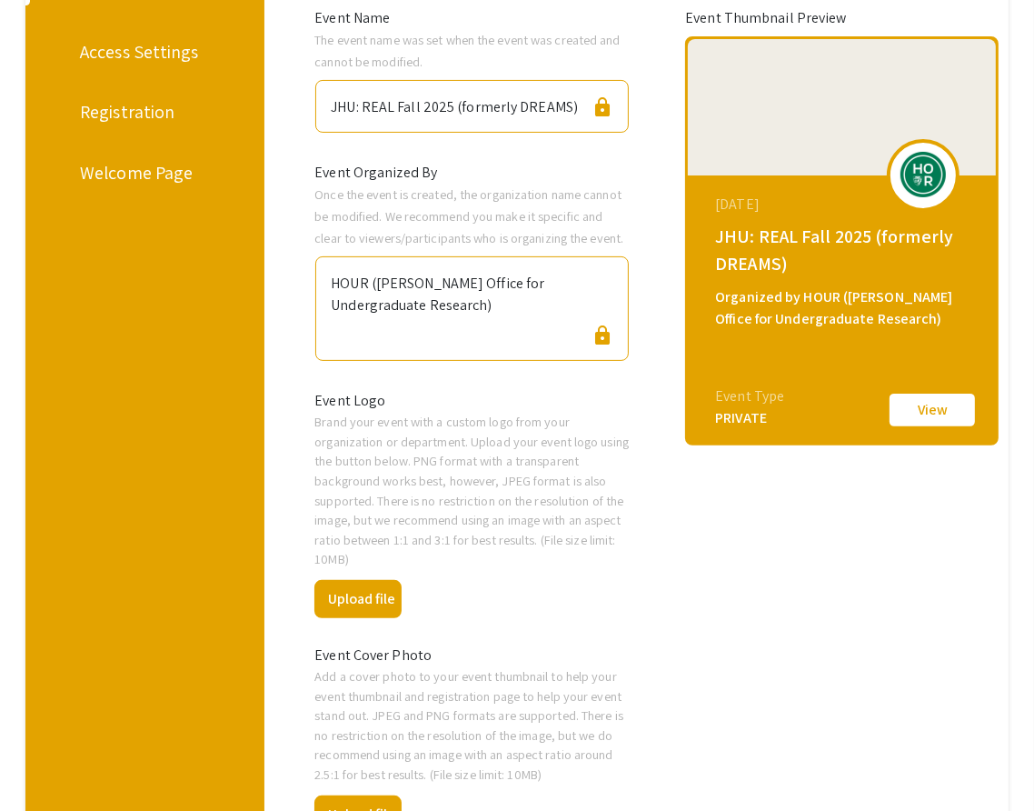
scroll to position [350, 0]
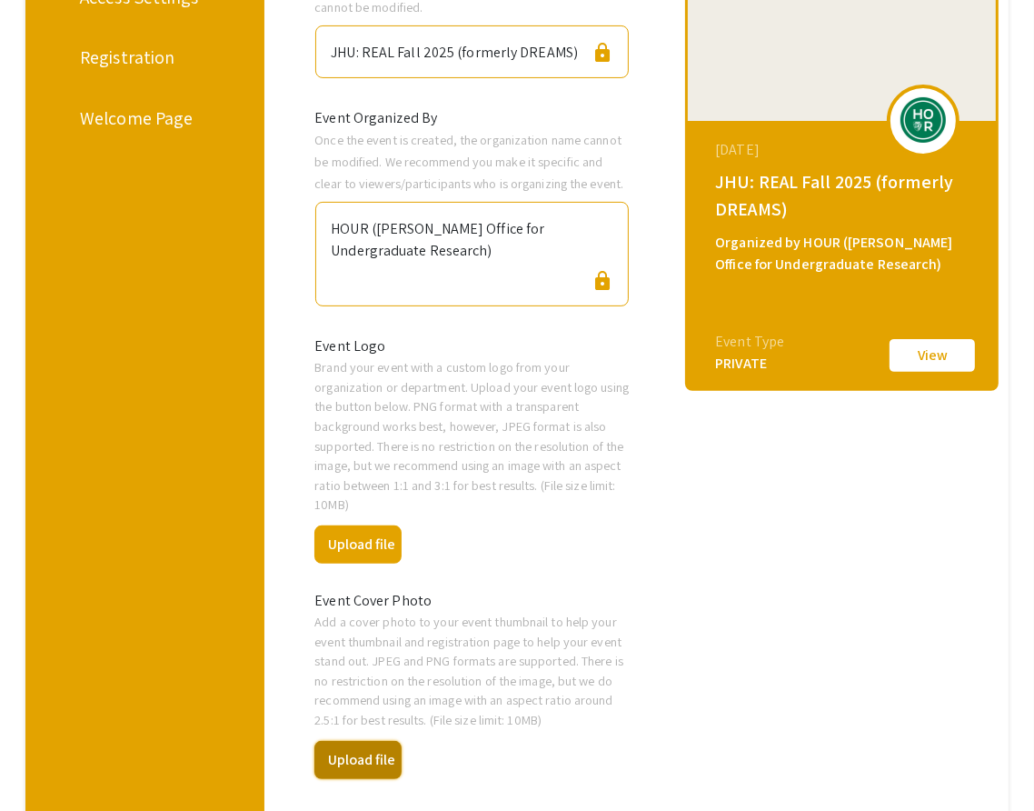
click at [370, 741] on button "Upload file" at bounding box center [358, 760] width 87 height 38
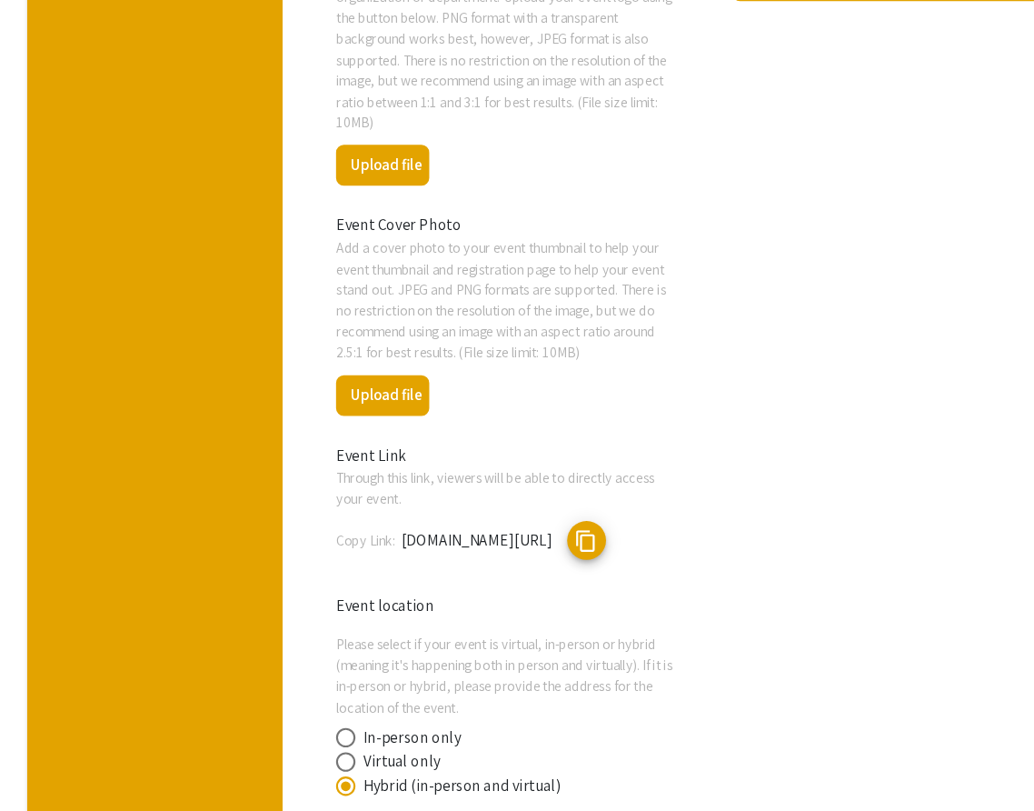
scroll to position [700, 0]
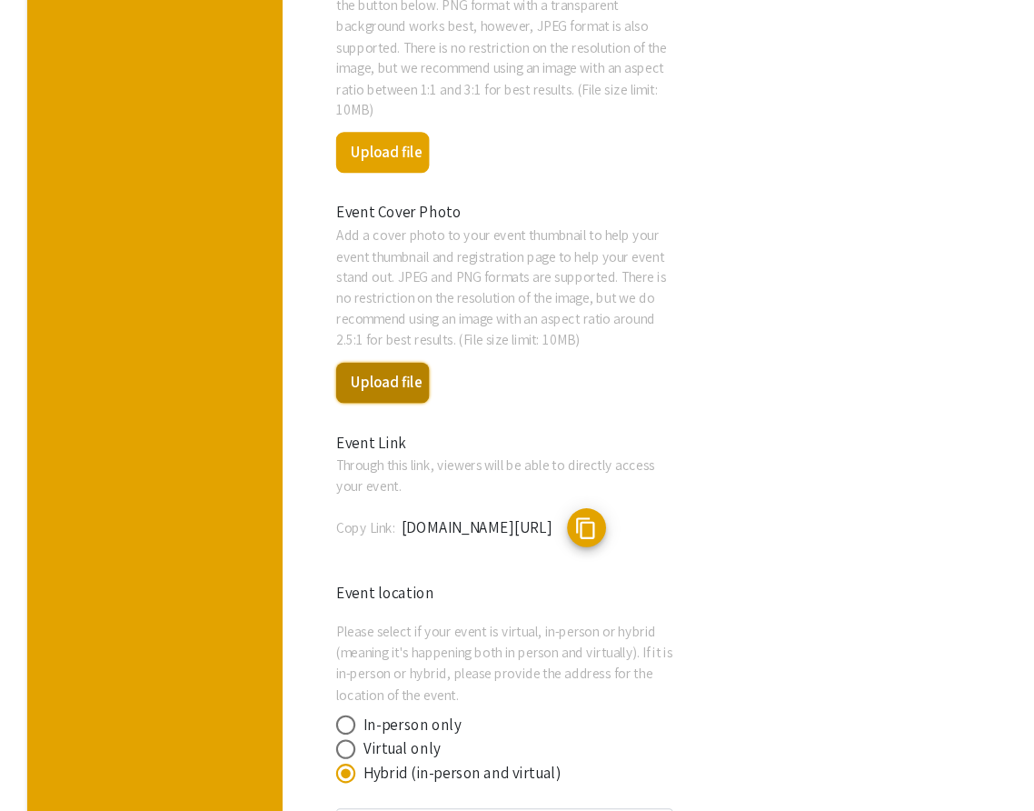
click at [361, 391] on button "Upload file" at bounding box center [358, 410] width 87 height 38
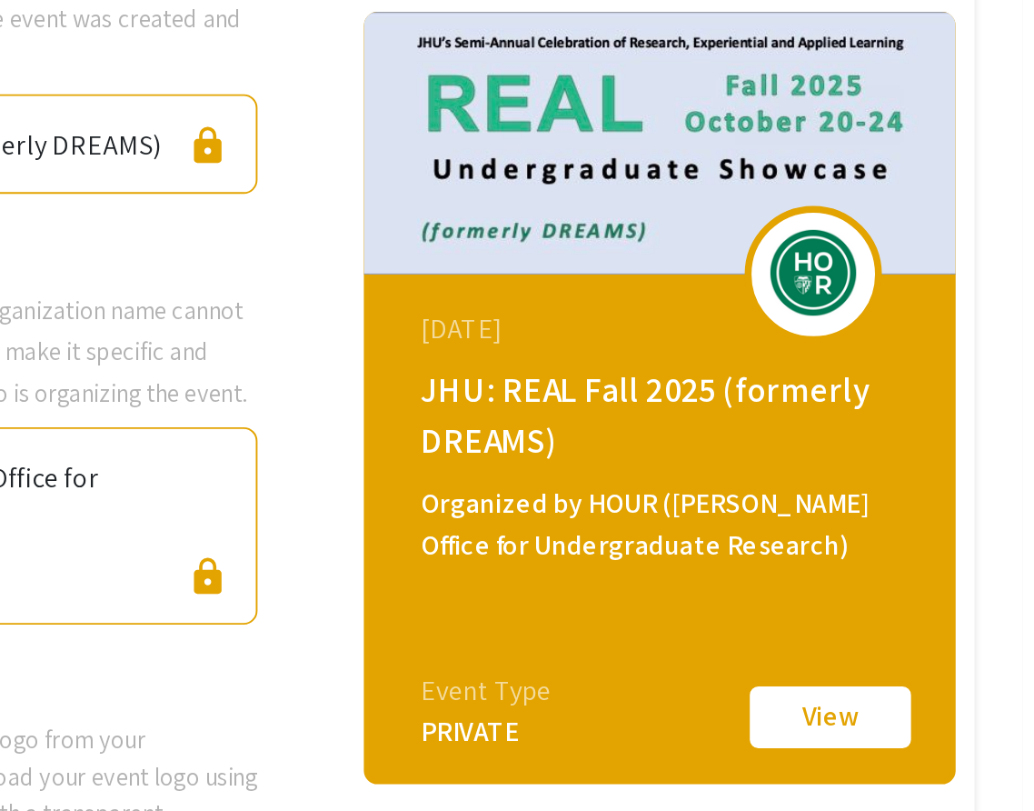
scroll to position [160, 0]
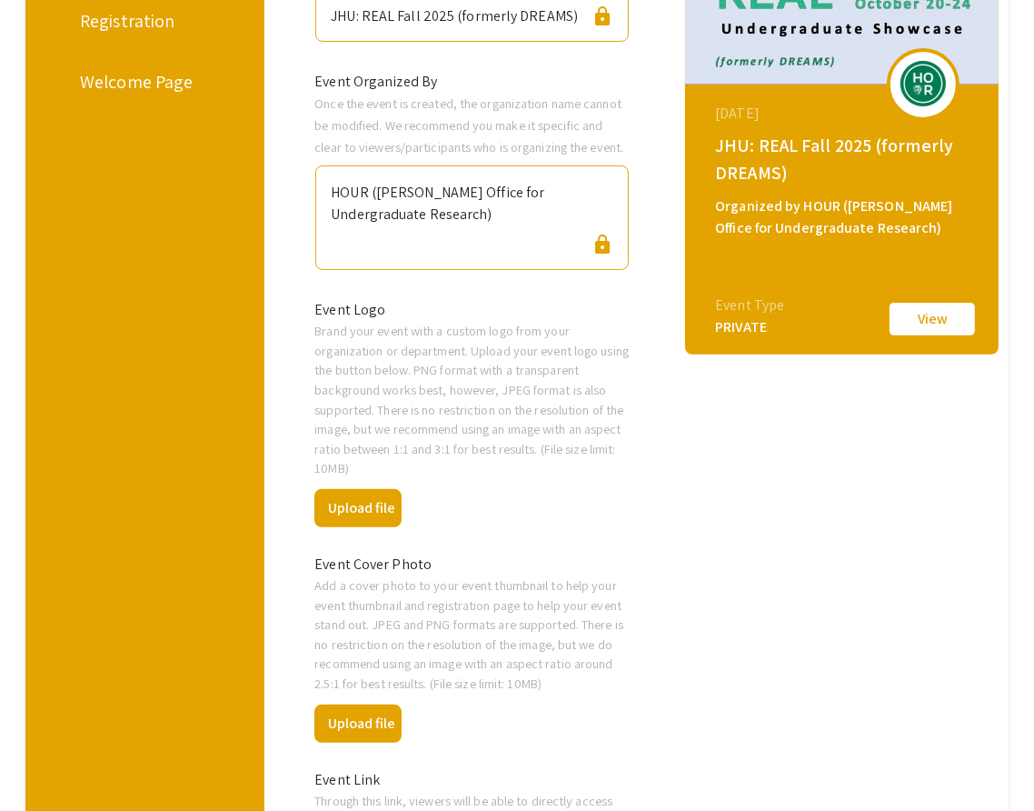
scroll to position [0, 0]
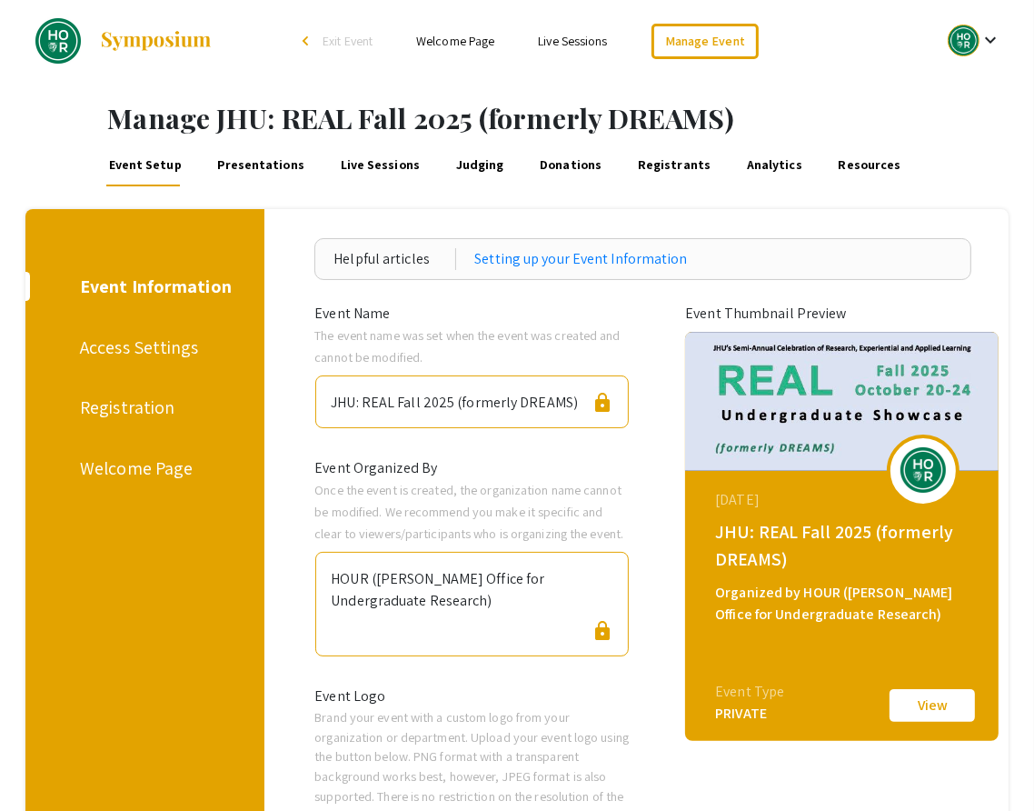
click at [447, 43] on link "Welcome Page" at bounding box center [455, 41] width 78 height 16
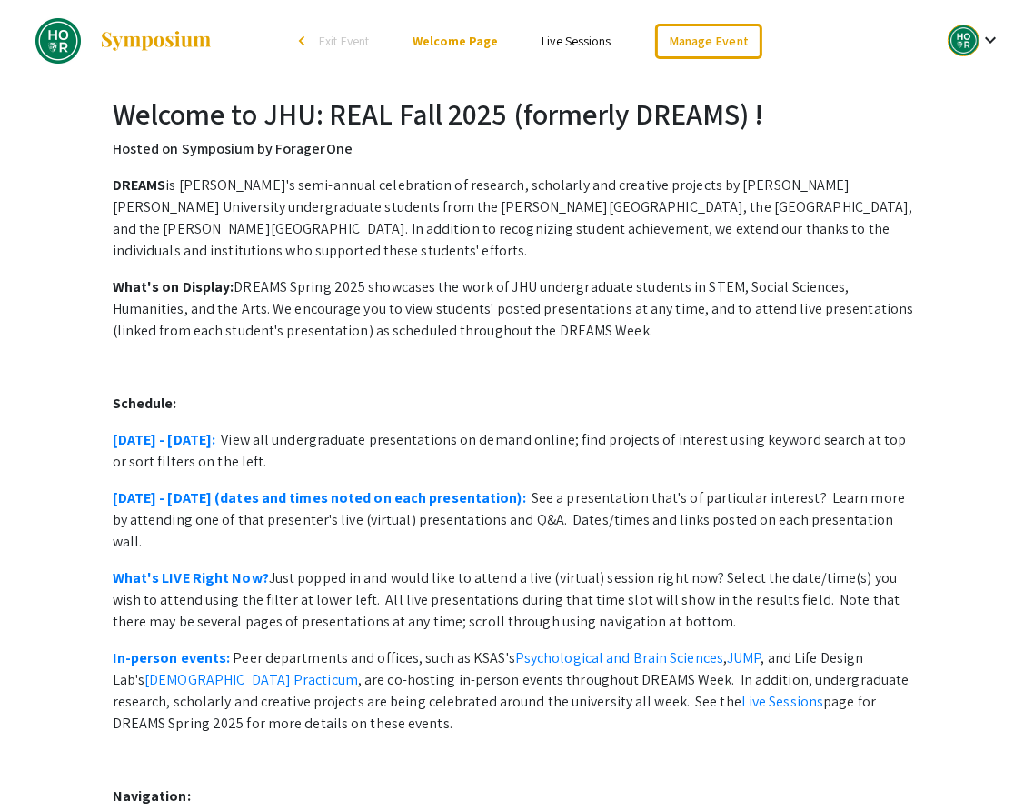
click at [963, 36] on div at bounding box center [964, 41] width 32 height 32
click at [954, 88] on button "My Account" at bounding box center [965, 90] width 112 height 44
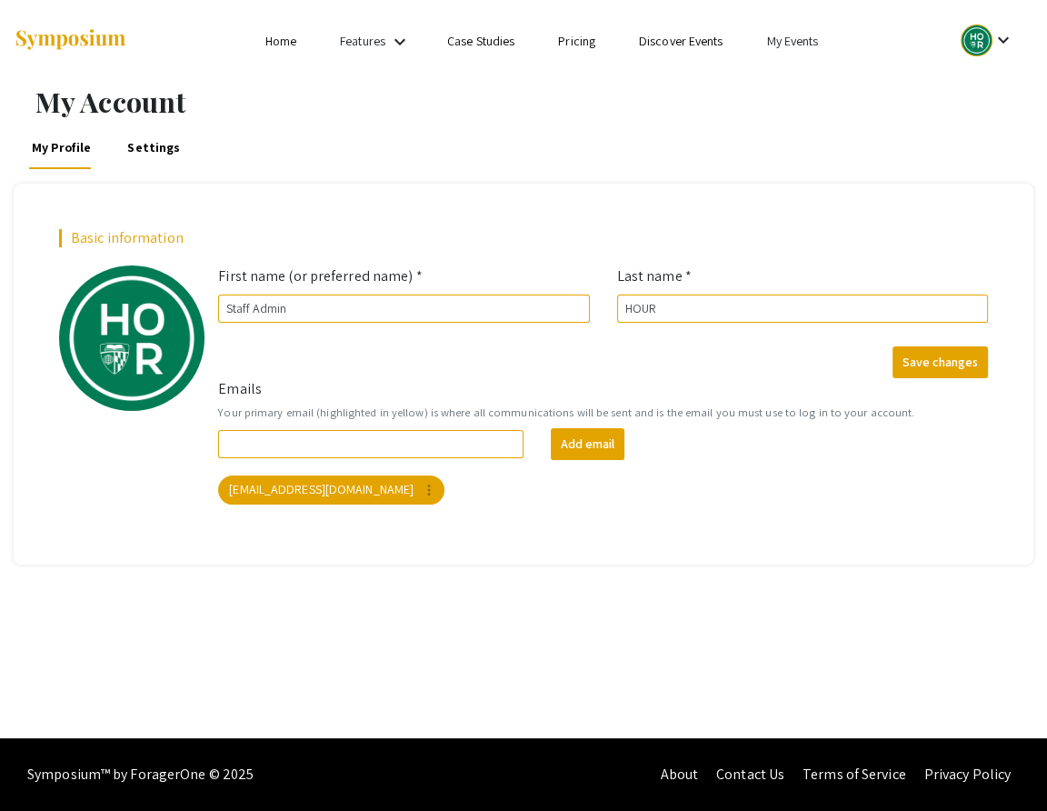
click at [790, 35] on link "My Events" at bounding box center [792, 41] width 52 height 16
click at [799, 85] on button "Events I've organized" at bounding box center [821, 81] width 155 height 44
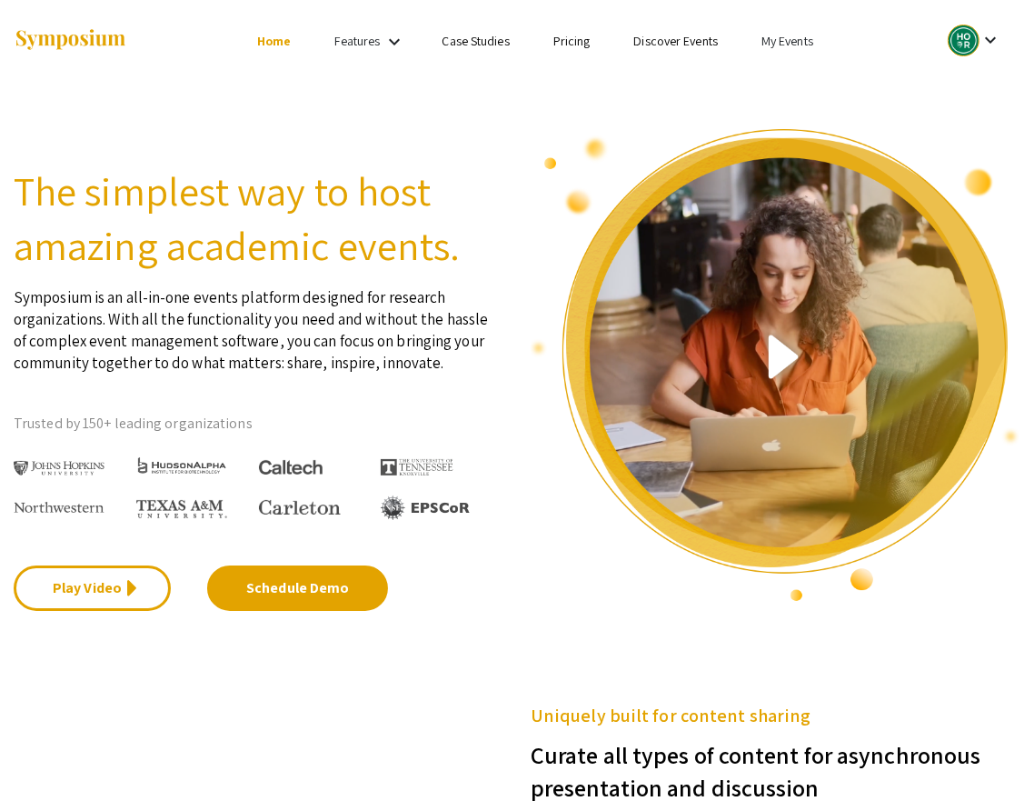
click at [780, 38] on link "My Events" at bounding box center [788, 41] width 52 height 16
click at [792, 78] on button "Events I've organized" at bounding box center [816, 81] width 155 height 44
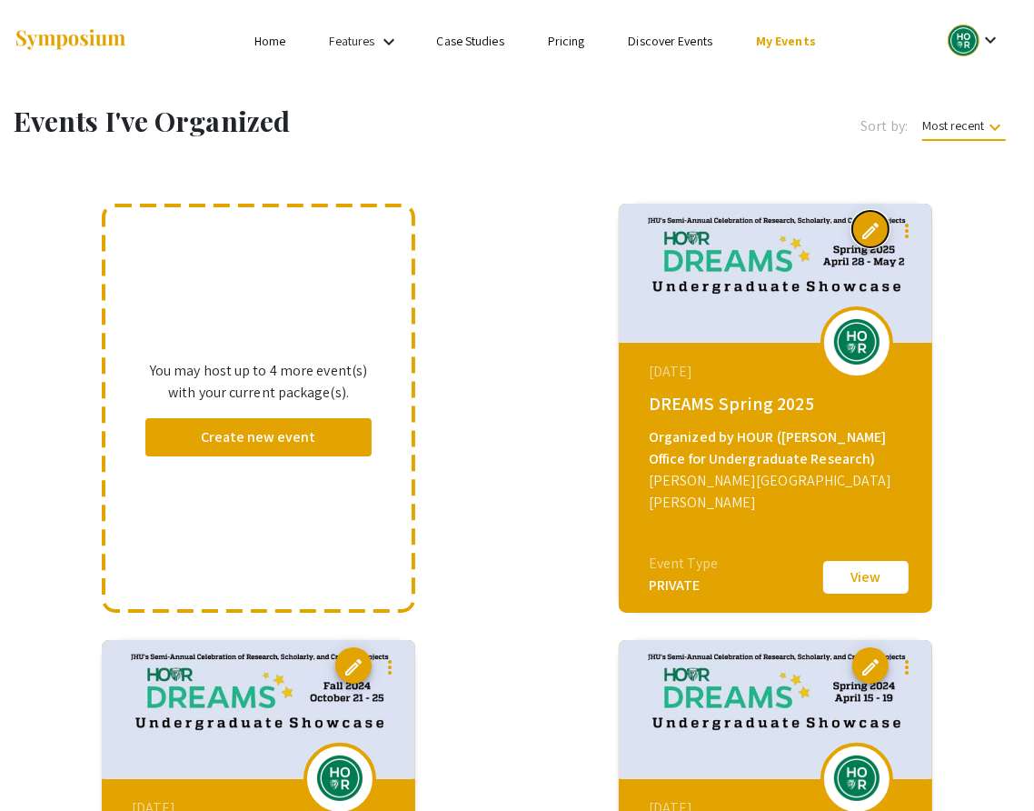
click at [873, 223] on span "edit" at bounding box center [871, 231] width 22 height 22
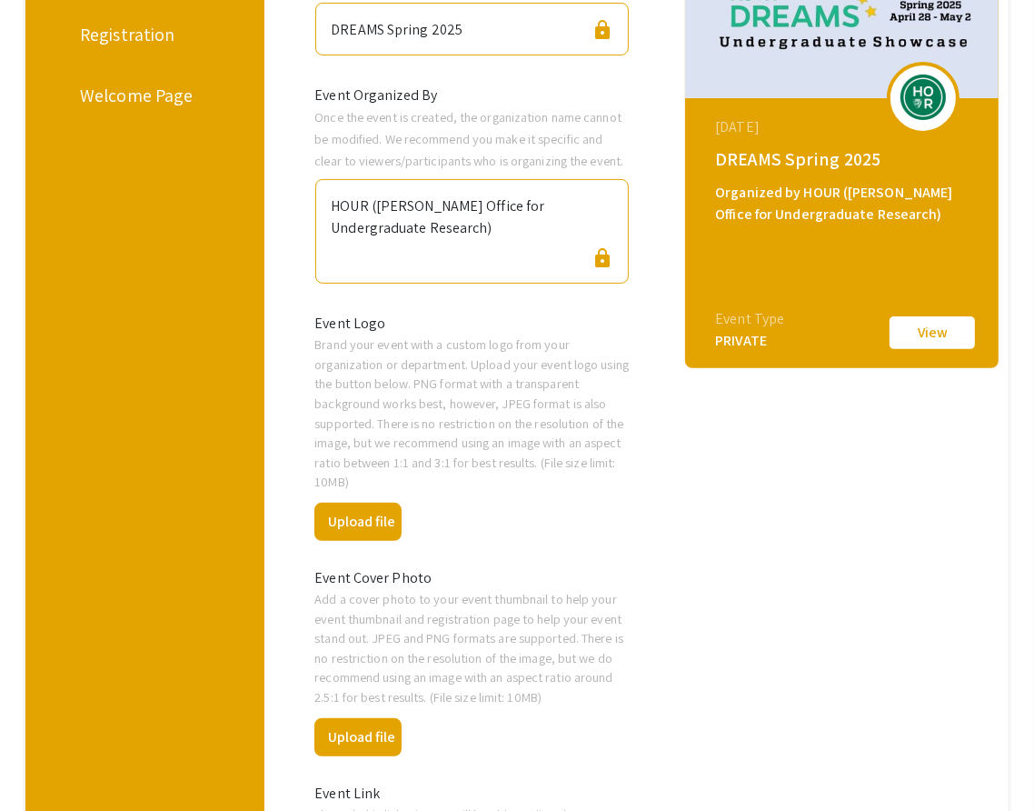
scroll to position [351, 0]
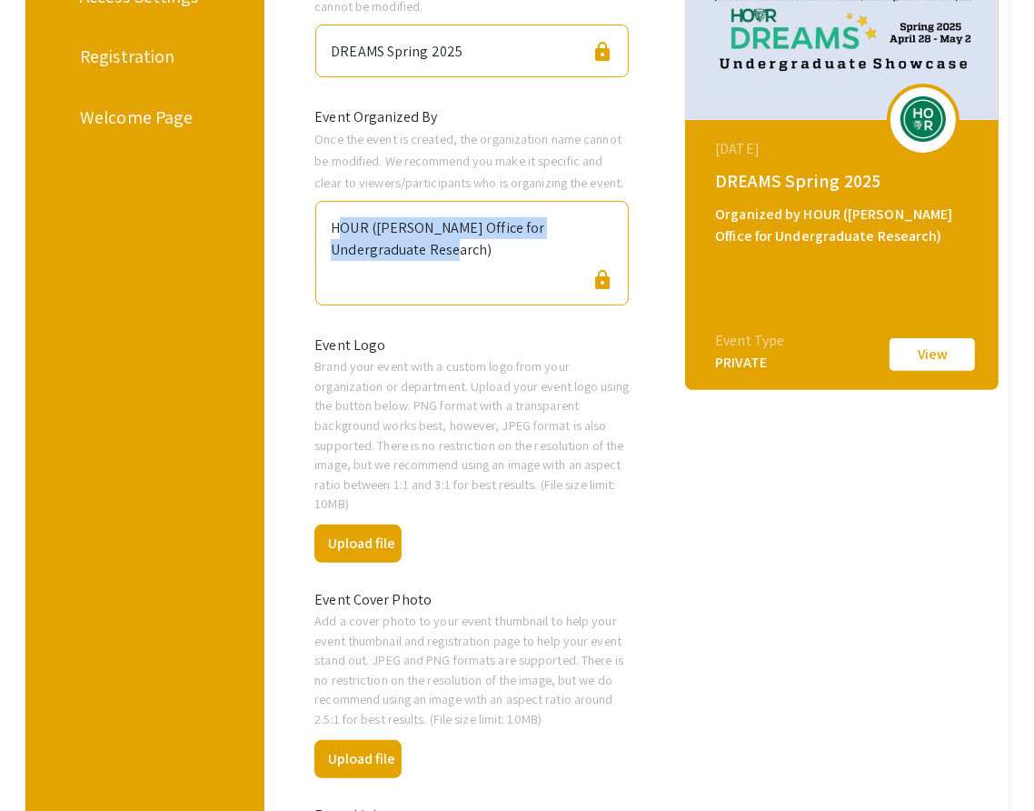
drag, startPoint x: 401, startPoint y: 250, endPoint x: 323, endPoint y: 228, distance: 81.2
click at [322, 227] on div "HOUR (Hopkins Office for Undergraduate Research) lock" at bounding box center [472, 253] width 314 height 105
copy div "HOUR ([PERSON_NAME] Office for Undergraduate Research)"
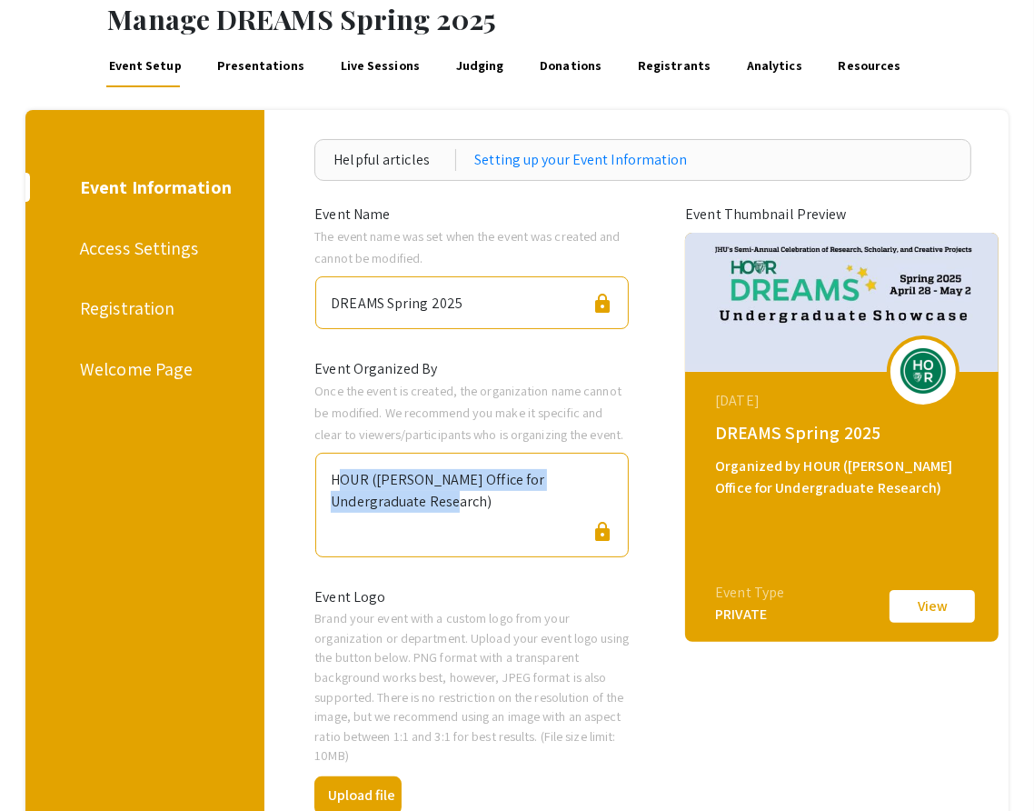
scroll to position [0, 0]
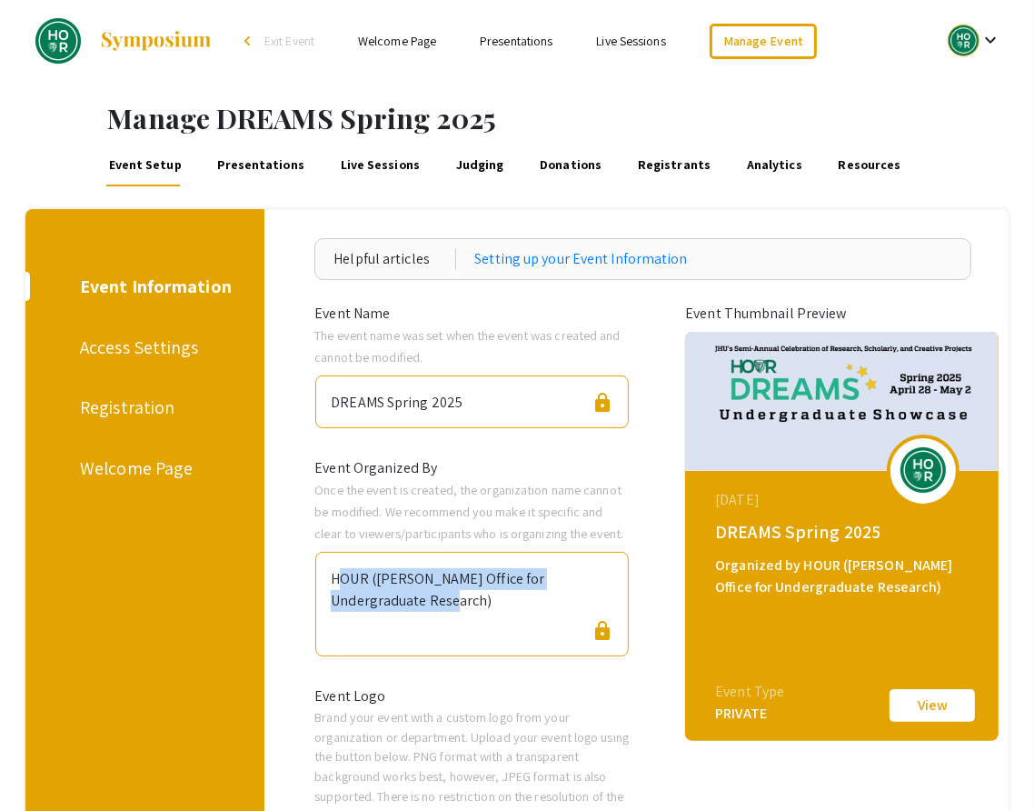
click at [408, 40] on link "Welcome Page" at bounding box center [397, 41] width 78 height 16
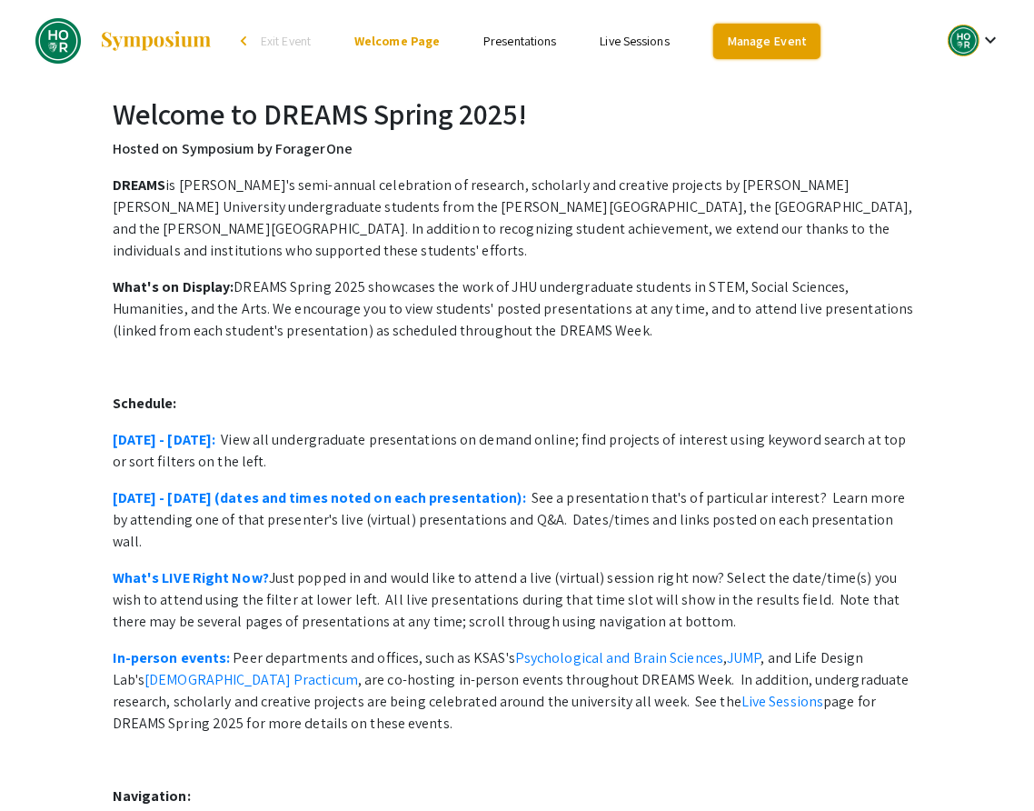
click at [762, 36] on link "Manage Event" at bounding box center [767, 41] width 107 height 35
